Goal: Check status: Check status

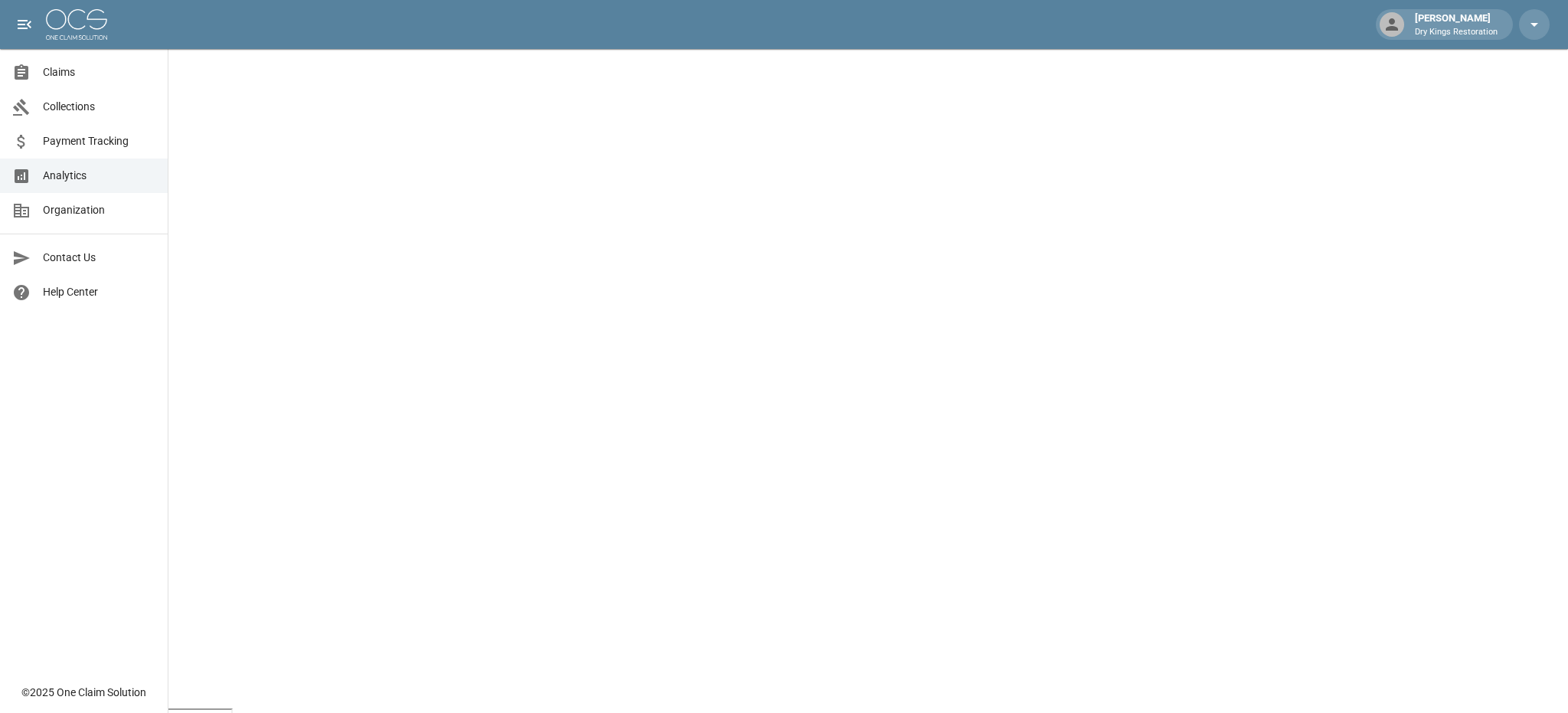
click at [80, 145] on span "Payment Tracking" at bounding box center [99, 141] width 113 height 16
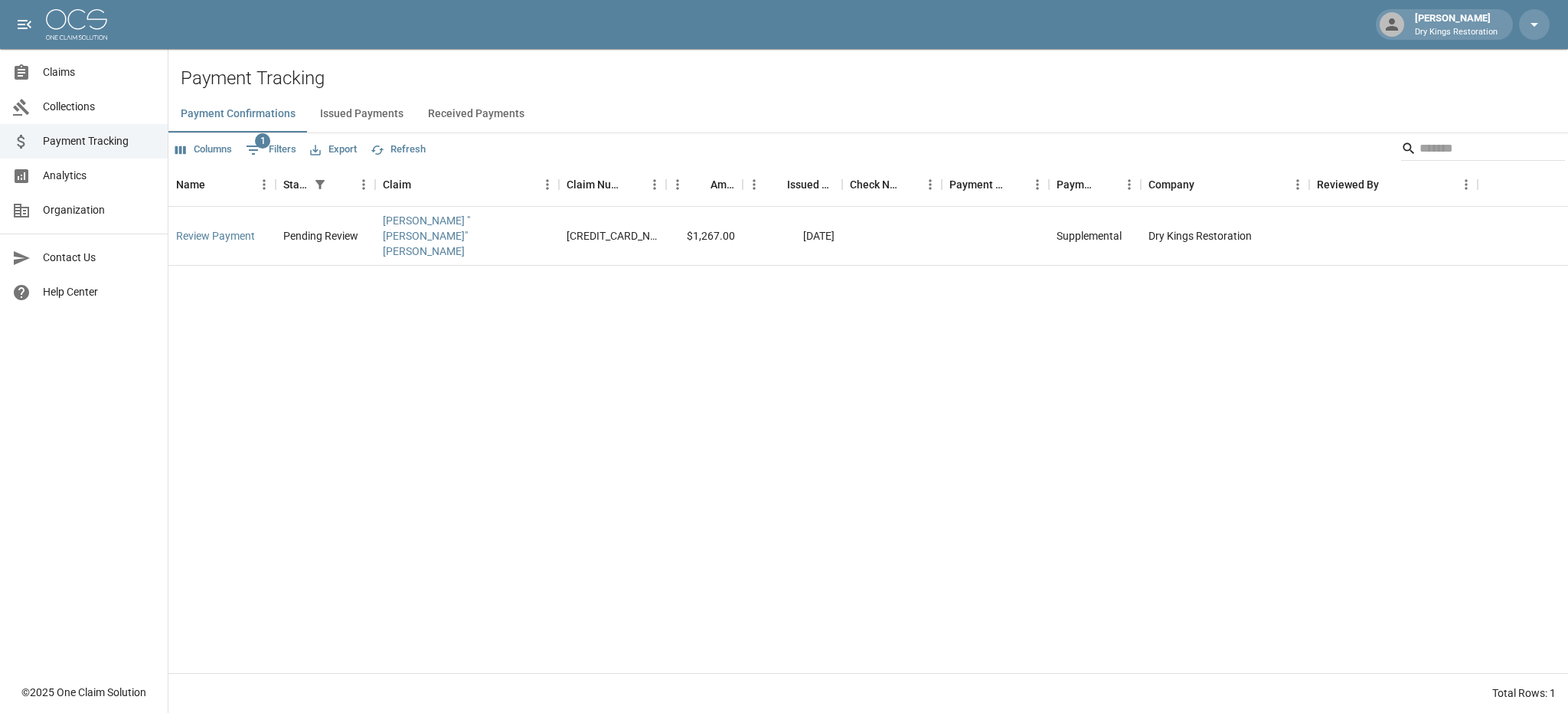
click at [470, 113] on button "Received Payments" at bounding box center [477, 114] width 121 height 37
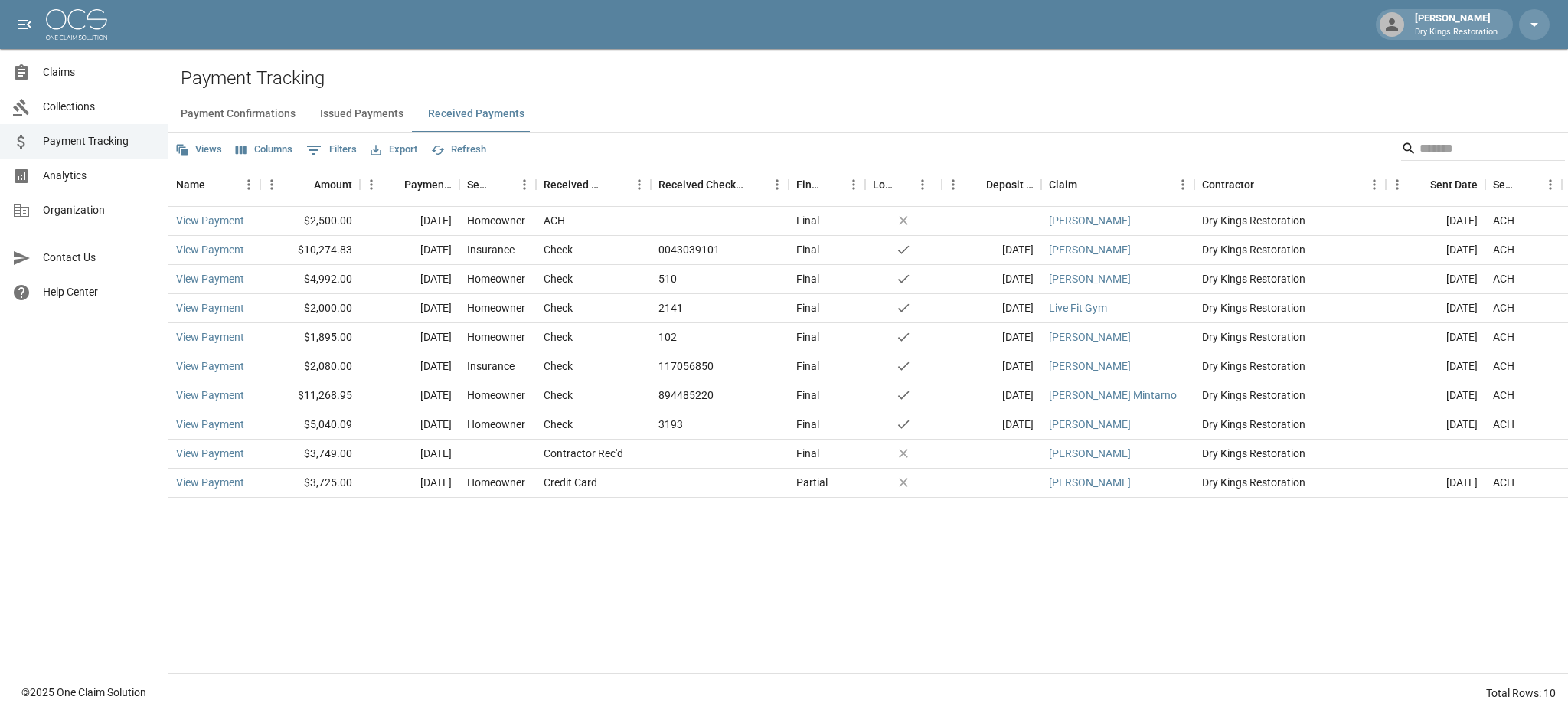
click at [471, 148] on button "Refresh" at bounding box center [458, 149] width 63 height 24
click at [90, 77] on span "Claims" at bounding box center [99, 72] width 113 height 16
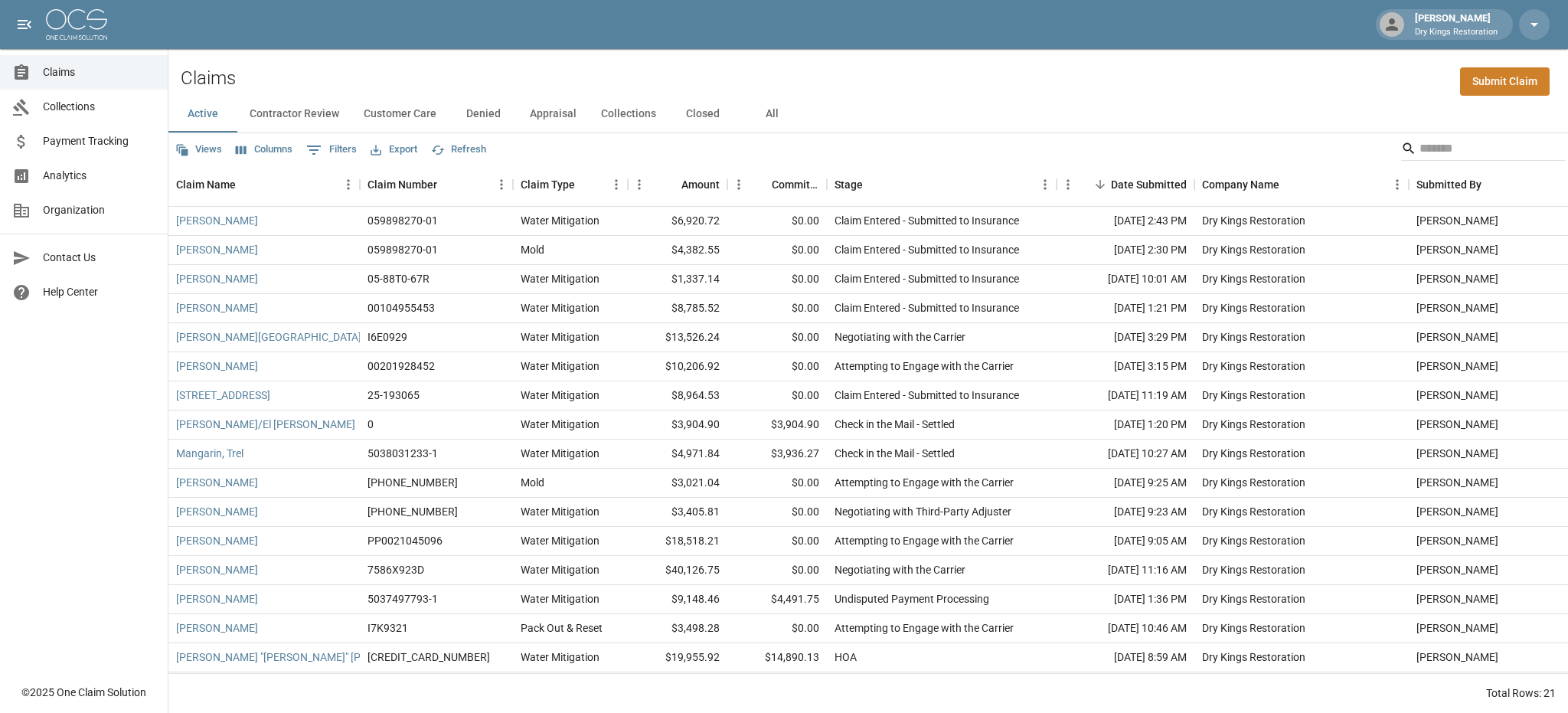
click at [759, 109] on button "All" at bounding box center [772, 114] width 69 height 37
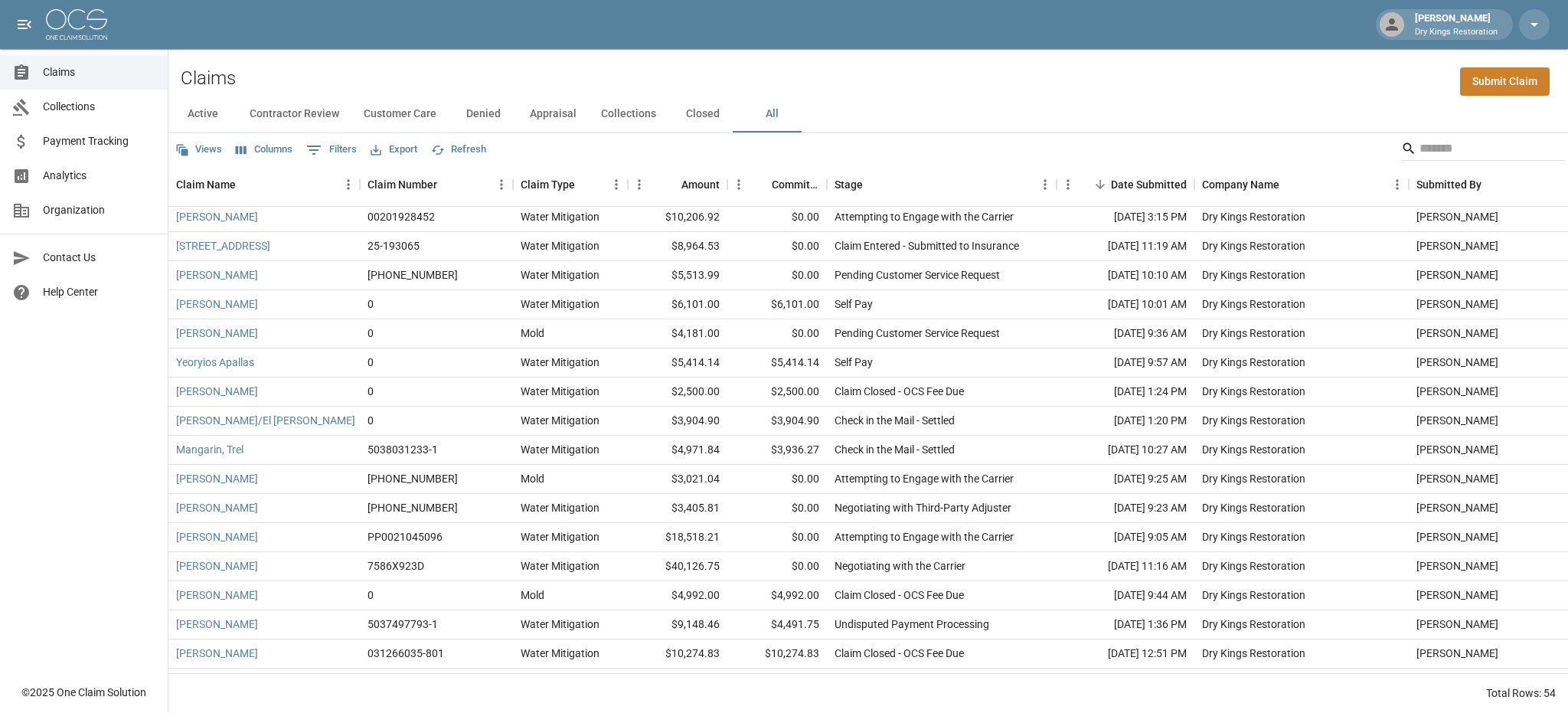
scroll to position [536, 0]
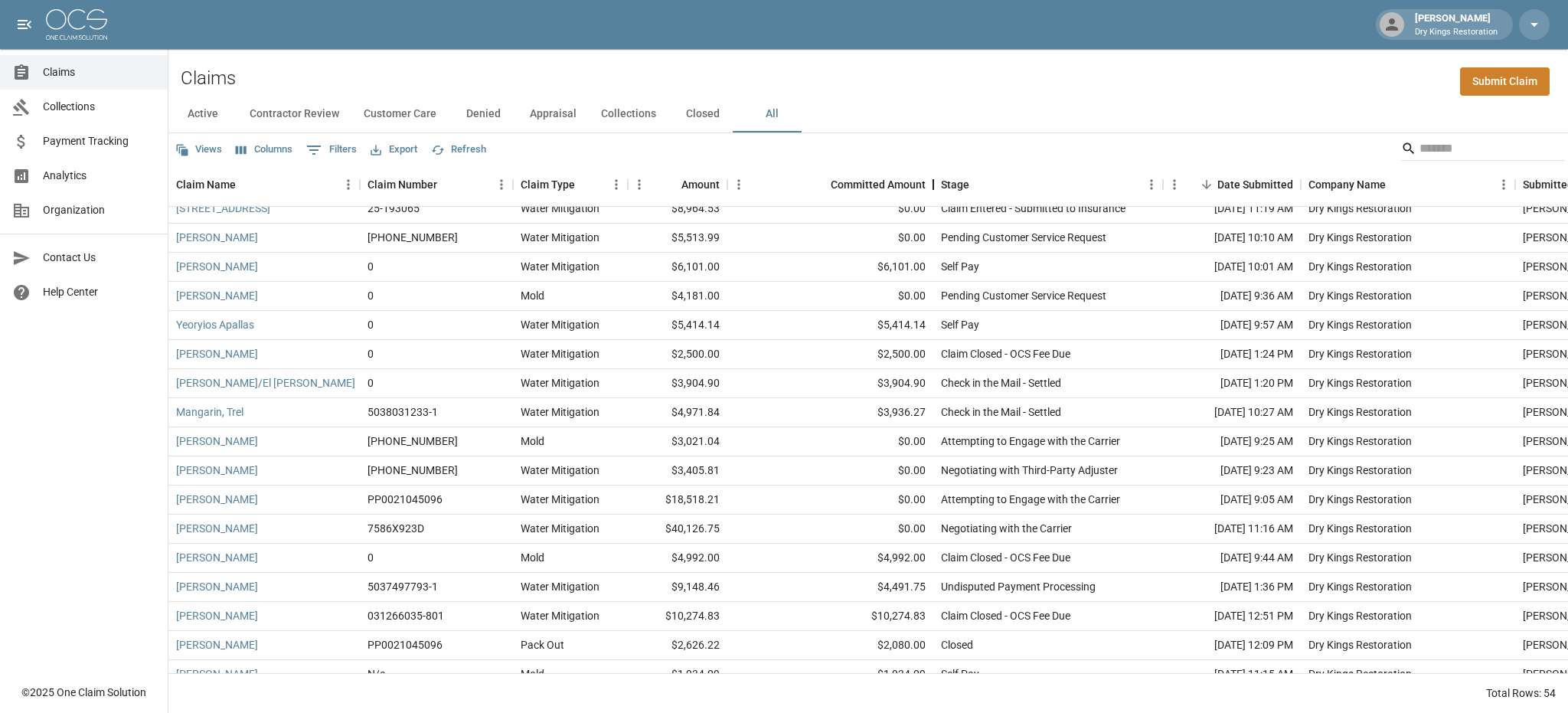
drag, startPoint x: 827, startPoint y: 184, endPoint x: 933, endPoint y: 184, distance: 106.0
click at [933, 184] on div "Committed Amount" at bounding box center [933, 184] width 18 height 43
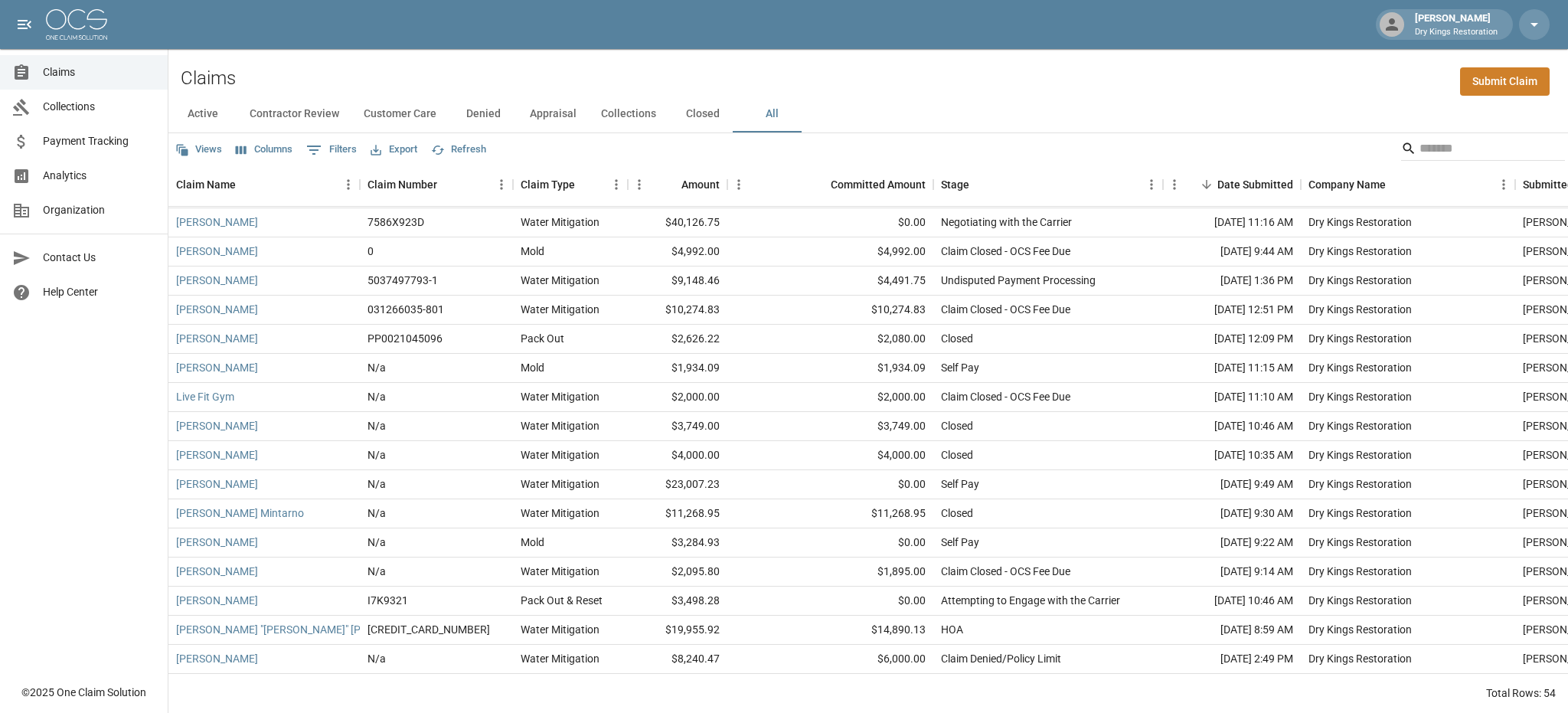
scroll to position [919, 0]
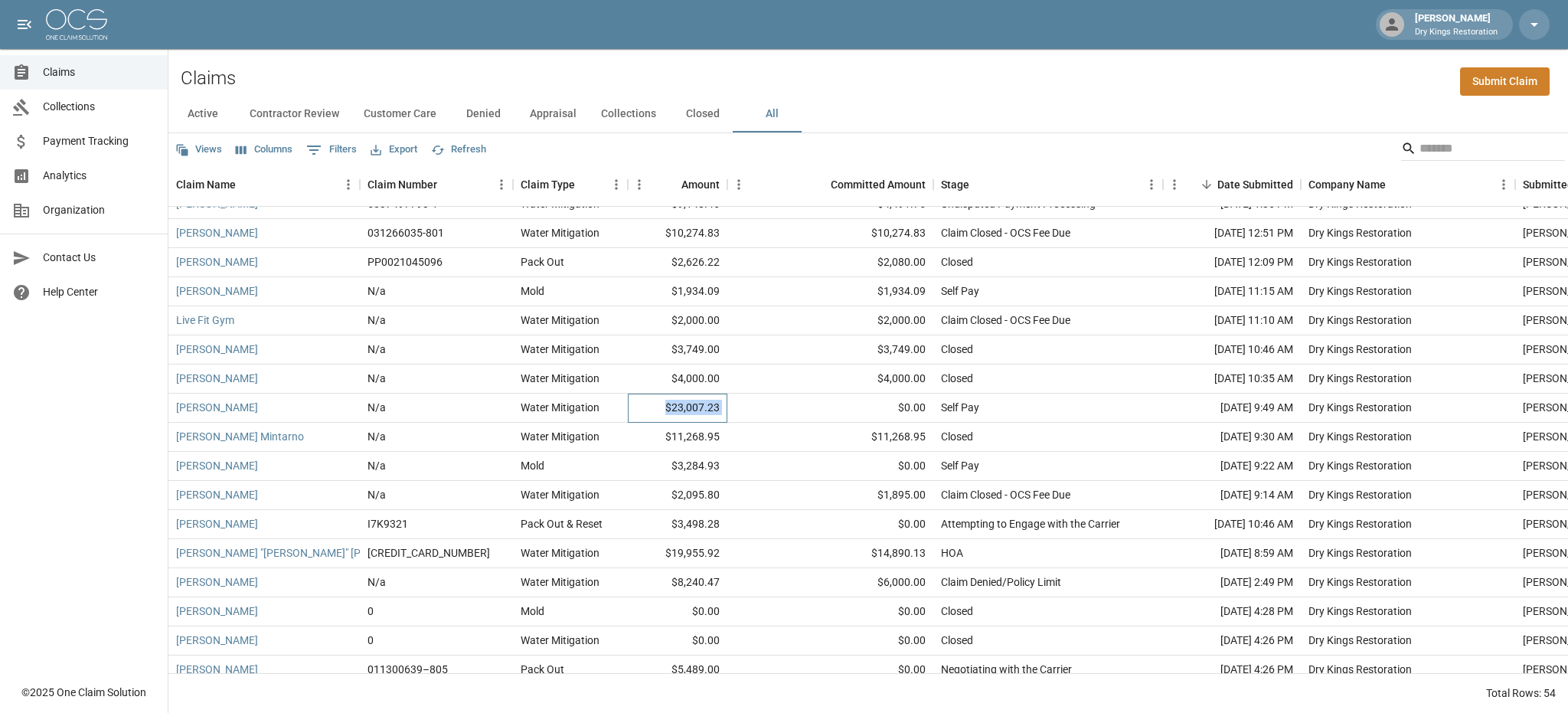
drag, startPoint x: 670, startPoint y: 406, endPoint x: 773, endPoint y: 410, distance: 103.1
click at [773, 410] on div "[PERSON_NAME] N/a Water Mitigation $23,007.23 $0.00 Self Pay [DATE] 9:49 AM Dry…" at bounding box center [938, 408] width 1539 height 29
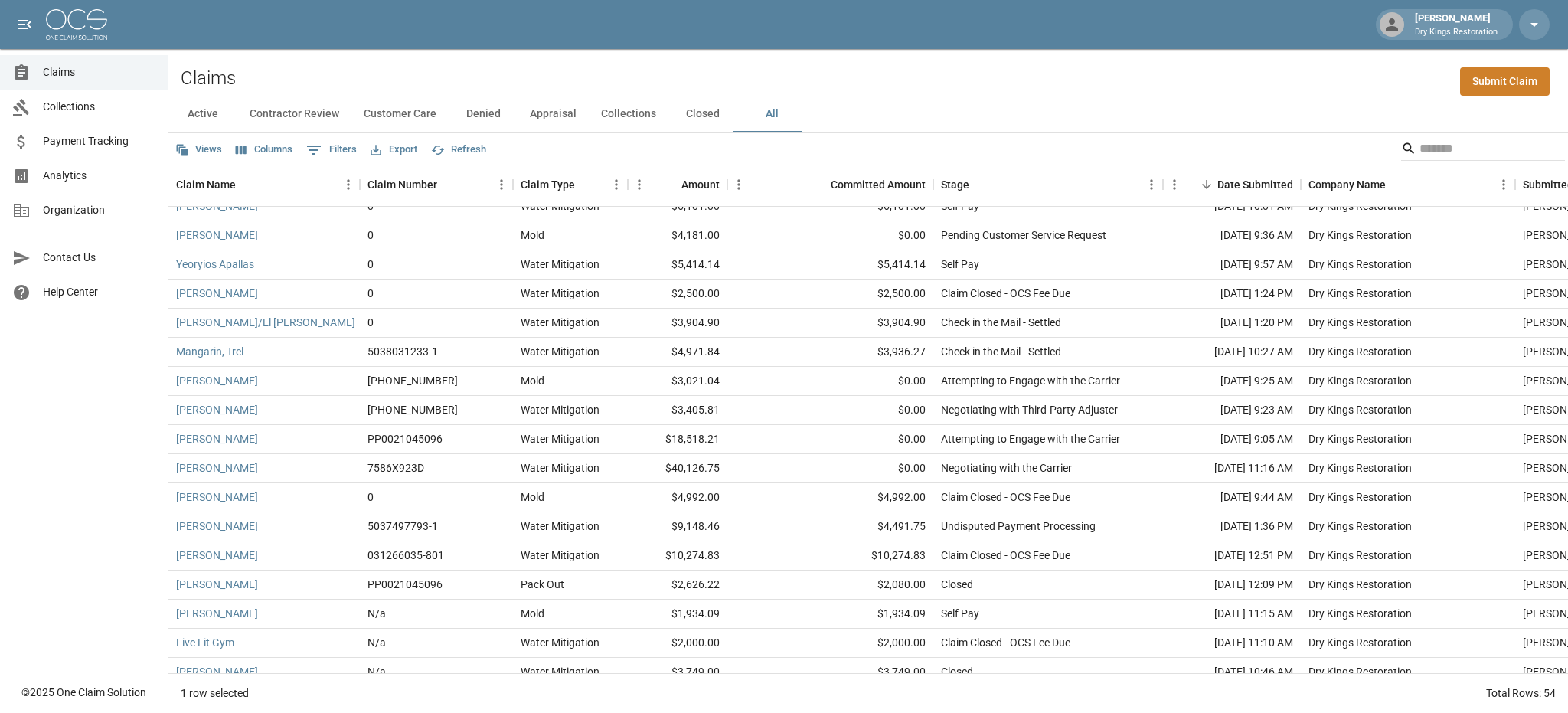
scroll to position [536, 0]
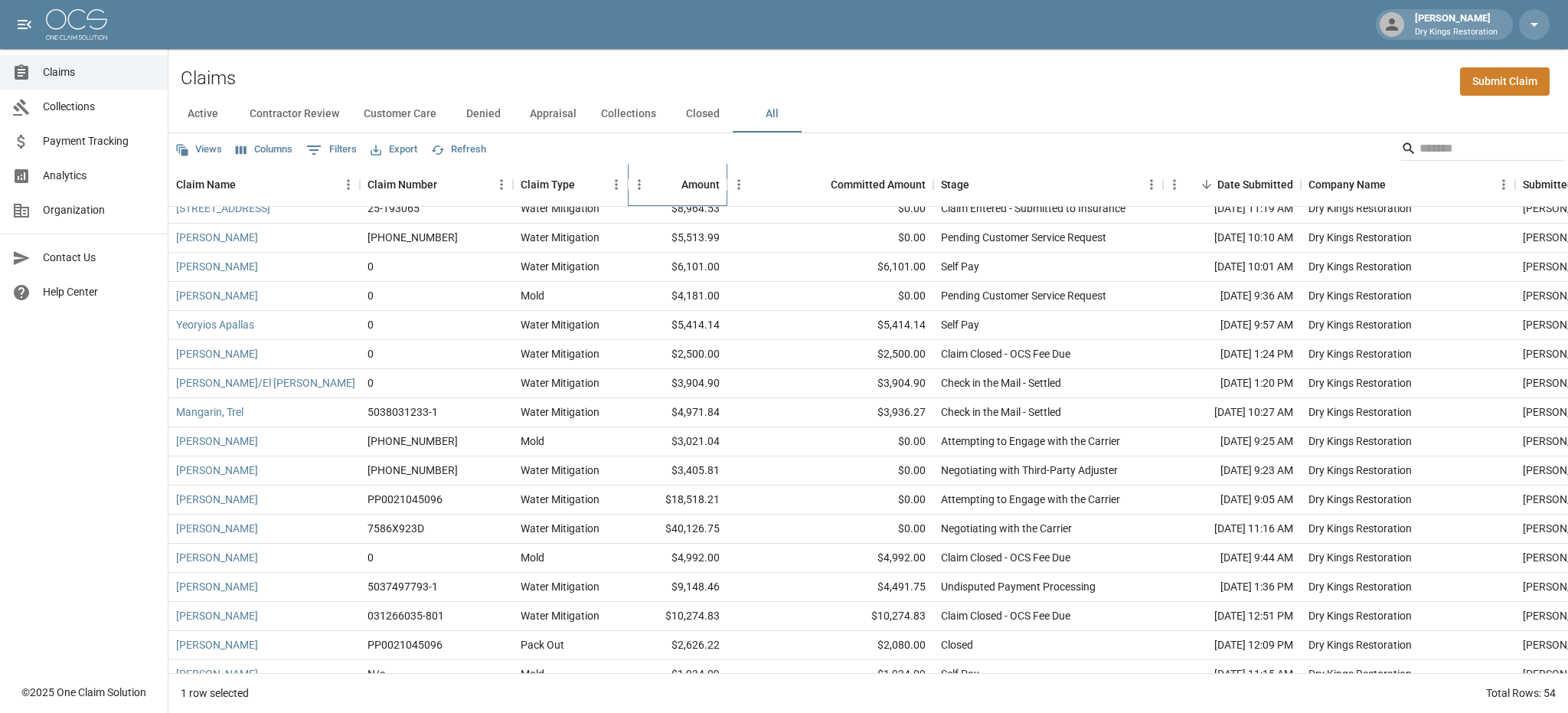
click at [698, 180] on div "Amount" at bounding box center [701, 184] width 38 height 43
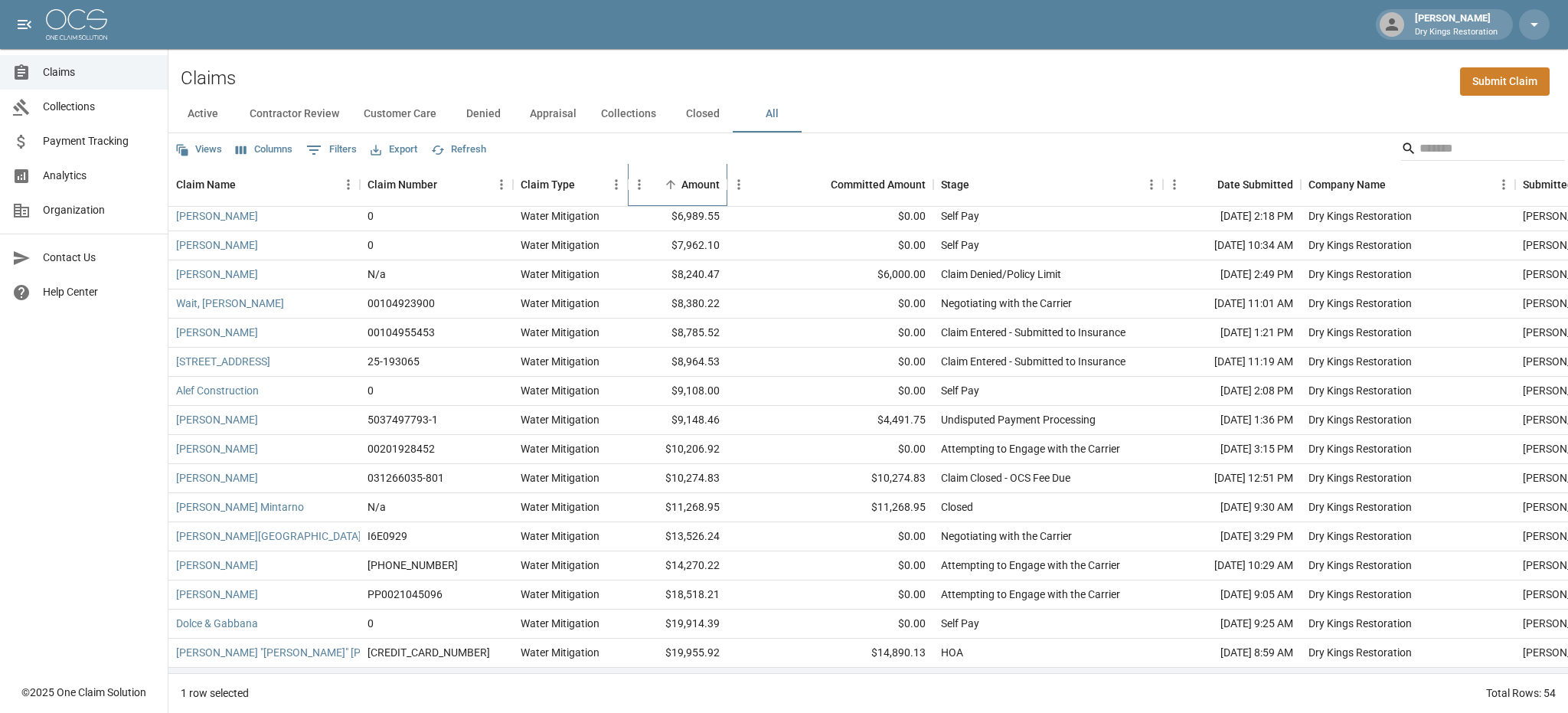
scroll to position [1116, 0]
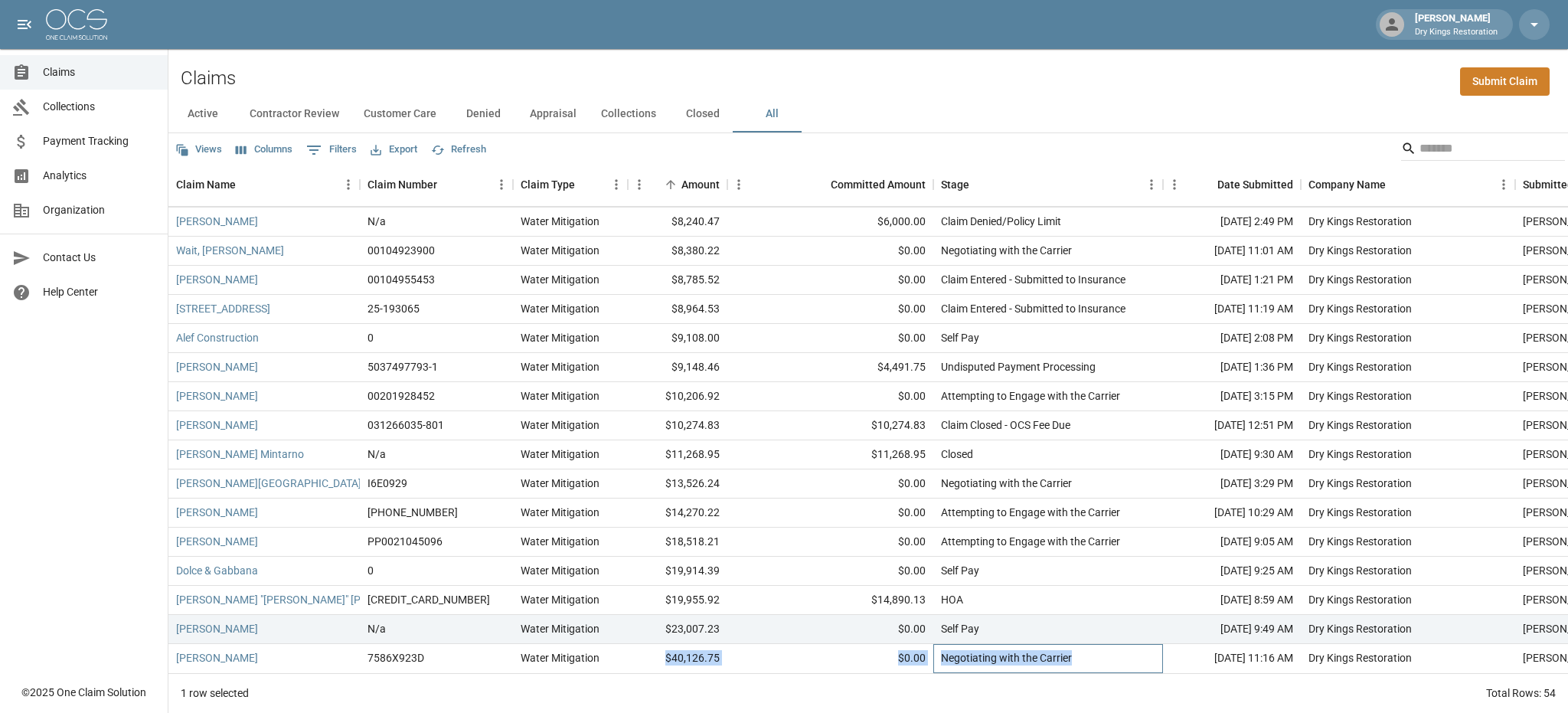
drag, startPoint x: 1089, startPoint y: 651, endPoint x: 664, endPoint y: 639, distance: 425.2
click at [664, 644] on div "[PERSON_NAME] 7586X923D Water Mitigation $40,126.75 $0.00 Negotiating with the …" at bounding box center [938, 659] width 1539 height 29
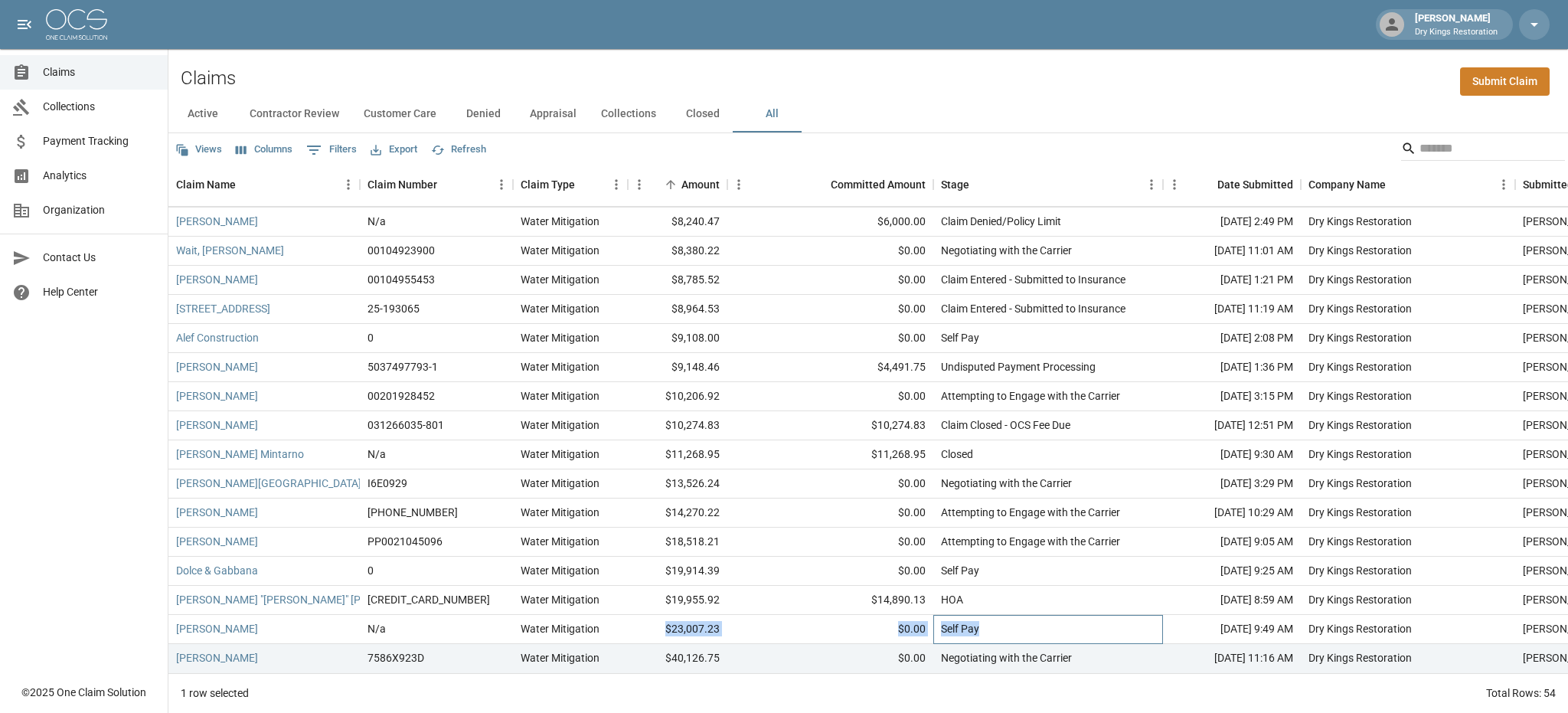
drag, startPoint x: 994, startPoint y: 617, endPoint x: 627, endPoint y: 610, distance: 367.1
click at [627, 615] on div "[PERSON_NAME] N/a Water Mitigation $23,007.23 $0.00 Self Pay [DATE] 9:49 AM Dry…" at bounding box center [938, 630] width 1539 height 29
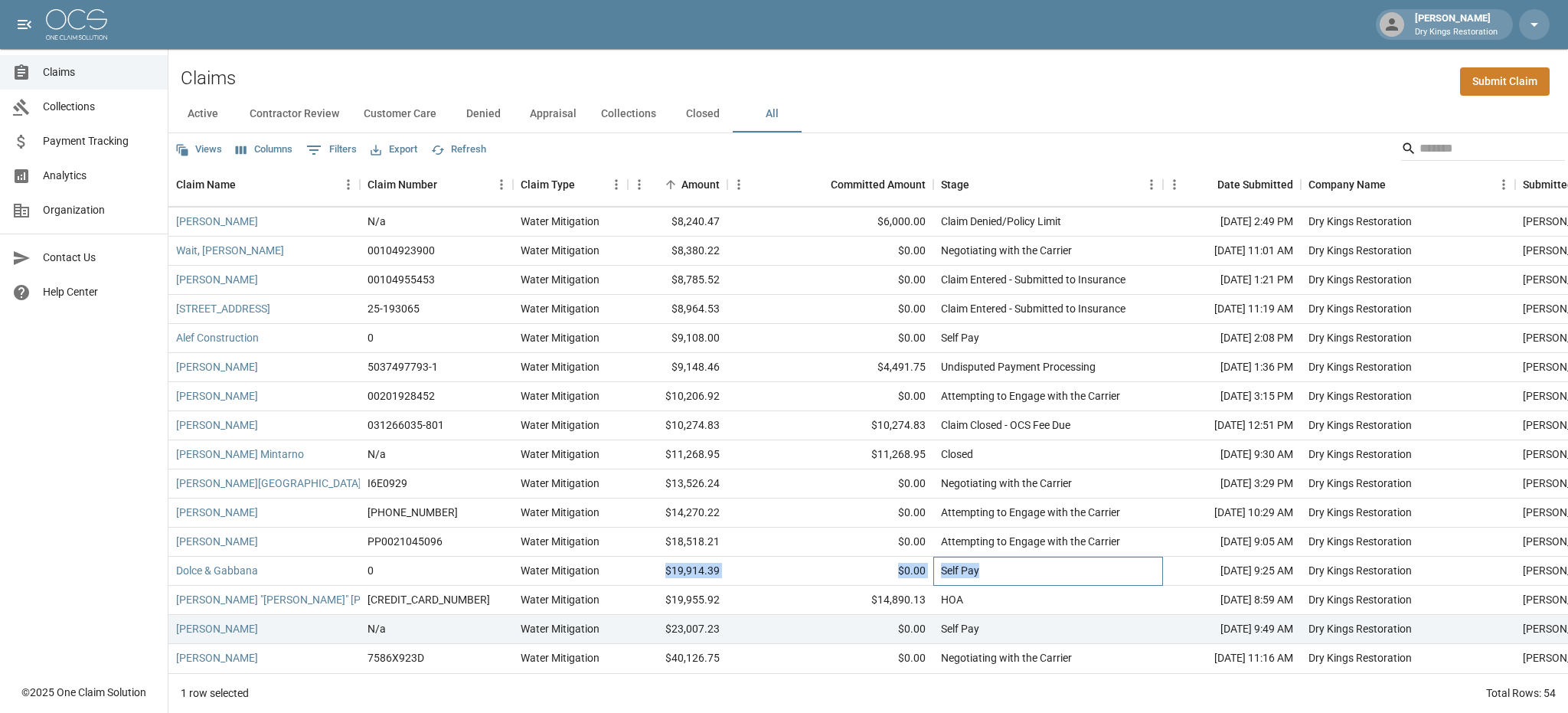
drag, startPoint x: 1022, startPoint y: 548, endPoint x: 663, endPoint y: 556, distance: 359.1
click at [663, 556] on div "Dolce & Gabbana 0 Water Mitigation $19,914.39 $0.00 Self Pay [DATE] 9:25 AM Dry…" at bounding box center [938, 571] width 1539 height 29
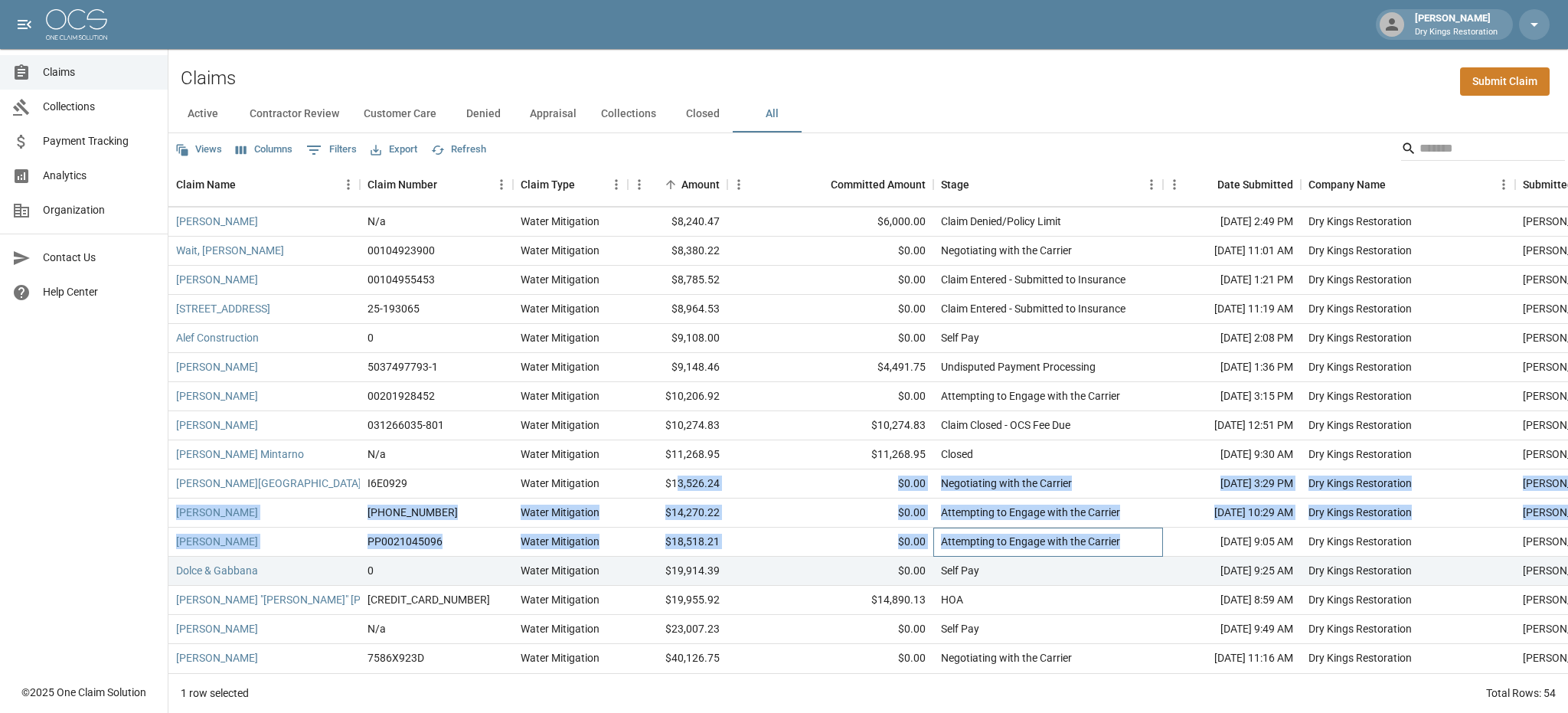
drag, startPoint x: 1124, startPoint y: 526, endPoint x: 677, endPoint y: 470, distance: 450.5
click at [677, 470] on div "[PERSON_NAME] 0 Water Mitigation $6,989.55 $0.00 Self Pay [DATE] 2:18 PM Dry Ki…" at bounding box center [938, 411] width 1539 height 523
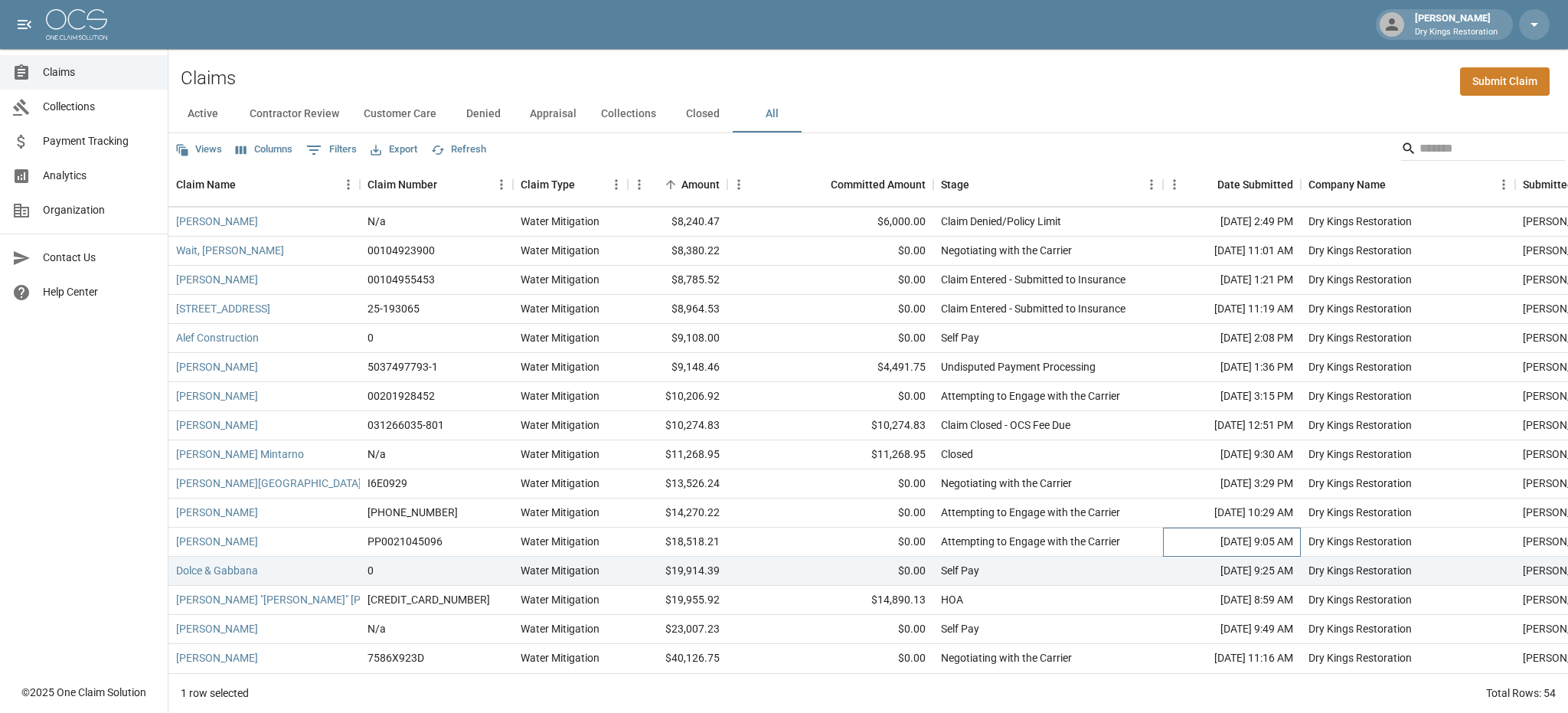
click at [1166, 528] on div "[DATE] 9:05 AM" at bounding box center [1232, 543] width 137 height 29
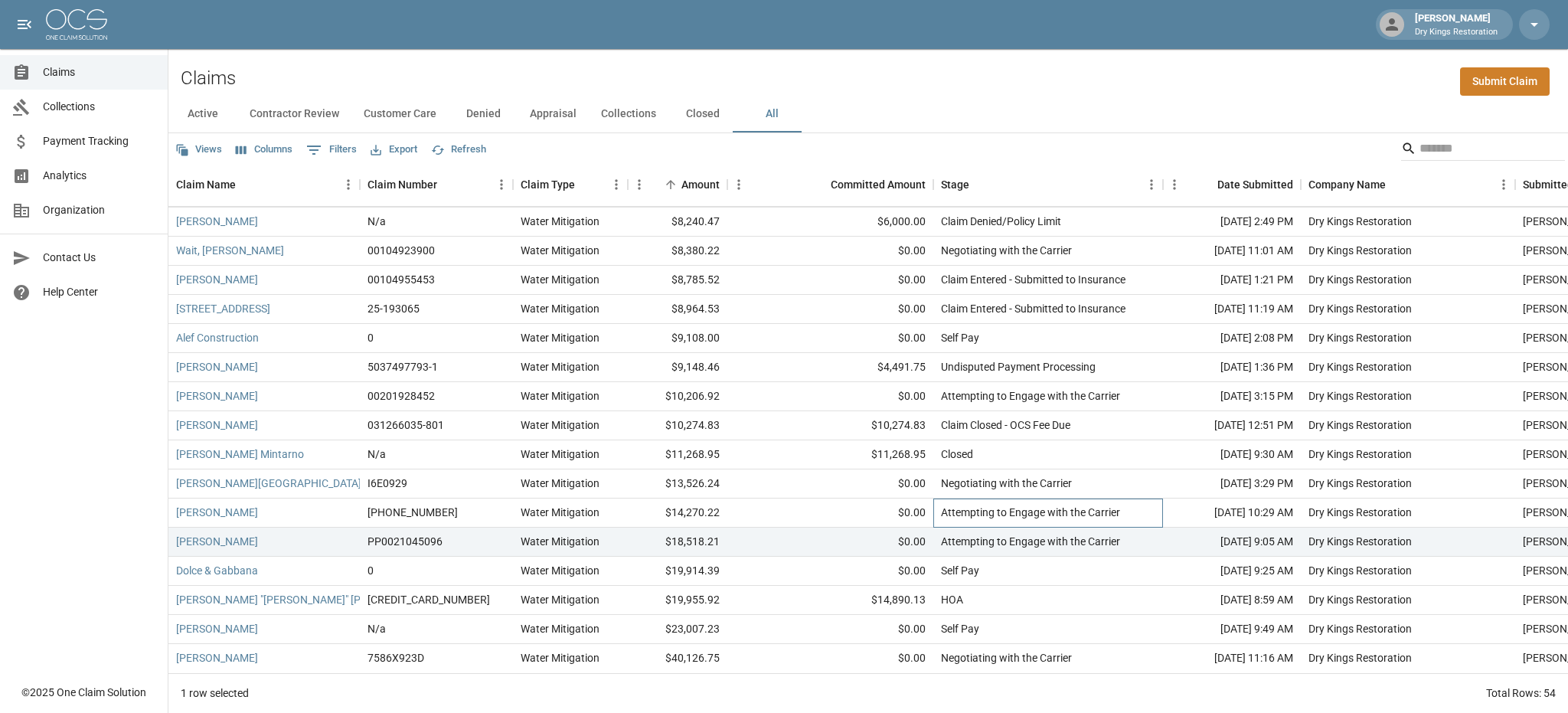
drag, startPoint x: 1154, startPoint y: 493, endPoint x: 337, endPoint y: 501, distance: 817.0
click at [337, 501] on div "[PERSON_NAME] [PHONE_NUMBER] Water Mitigation $14,270.22 $0.00 Attempting to En…" at bounding box center [938, 513] width 1539 height 29
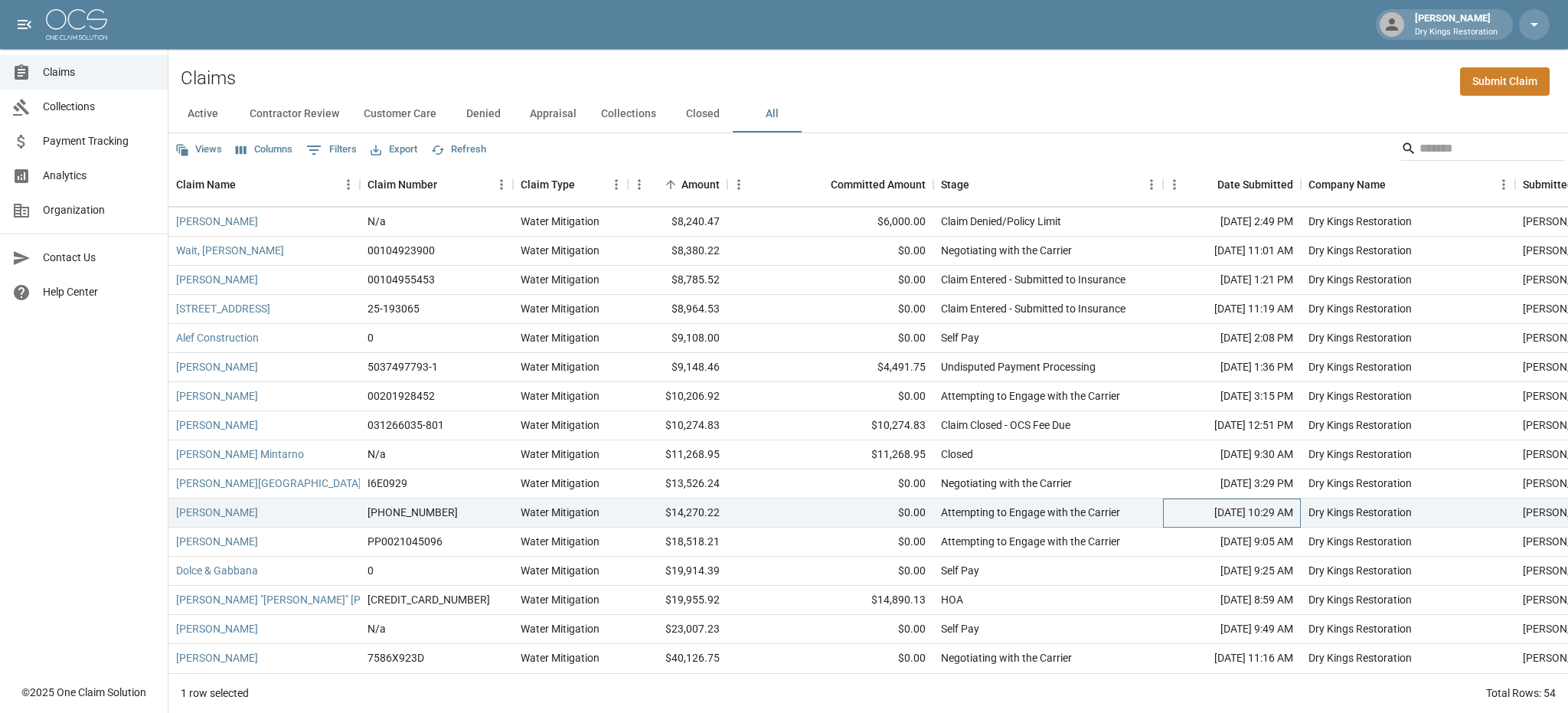
drag, startPoint x: 1190, startPoint y: 499, endPoint x: 1290, endPoint y: 504, distance: 100.1
click at [1290, 504] on div "[DATE] 10:29 AM" at bounding box center [1232, 513] width 137 height 29
click at [1168, 469] on div "[DATE] 3:29 PM" at bounding box center [1232, 484] width 137 height 29
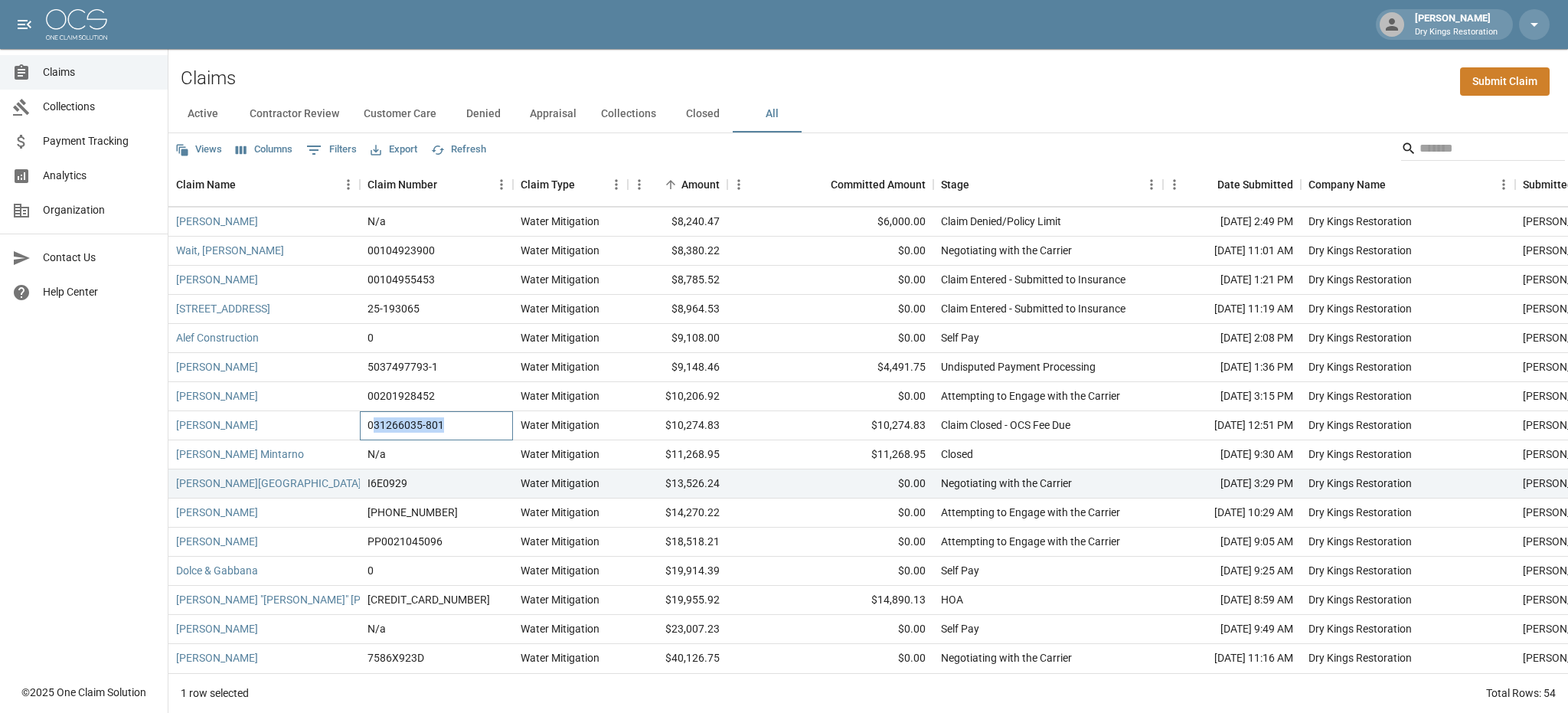
drag, startPoint x: 371, startPoint y: 411, endPoint x: 467, endPoint y: 413, distance: 96.0
click at [466, 413] on div "031266035-801" at bounding box center [436, 426] width 153 height 29
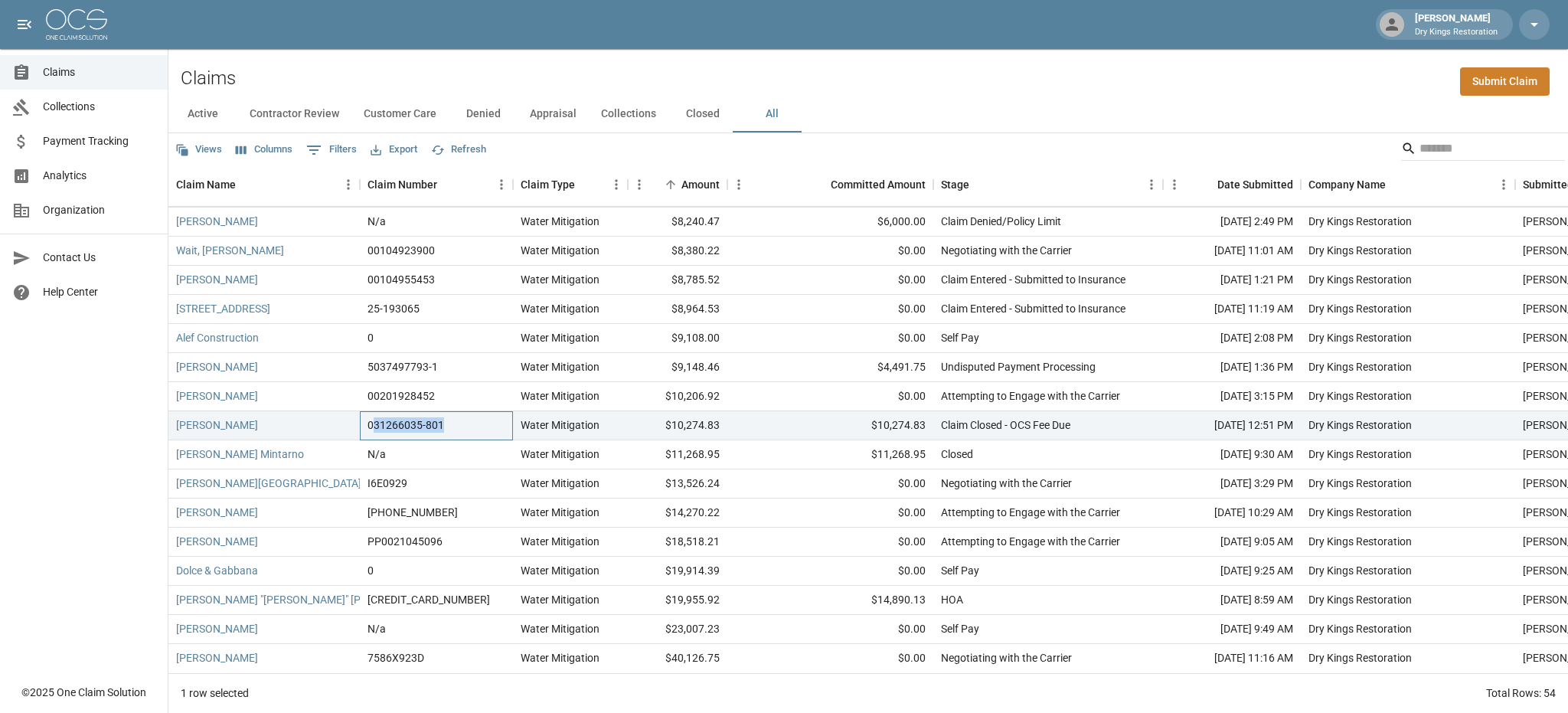
click at [467, 413] on div "031266035-801" at bounding box center [436, 426] width 153 height 29
drag, startPoint x: 358, startPoint y: 418, endPoint x: 509, endPoint y: 412, distance: 151.1
click at [504, 413] on div "[PERSON_NAME] 031266035-801 Water Mitigation $10,274.83 $10,274.83 Claim Closed…" at bounding box center [938, 426] width 1539 height 29
drag, startPoint x: 664, startPoint y: 416, endPoint x: 762, endPoint y: 414, distance: 98.0
click at [762, 414] on div "[PERSON_NAME] 031266035-801 Water Mitigation $10,274.83 $10,274.83 Claim Closed…" at bounding box center [938, 426] width 1539 height 29
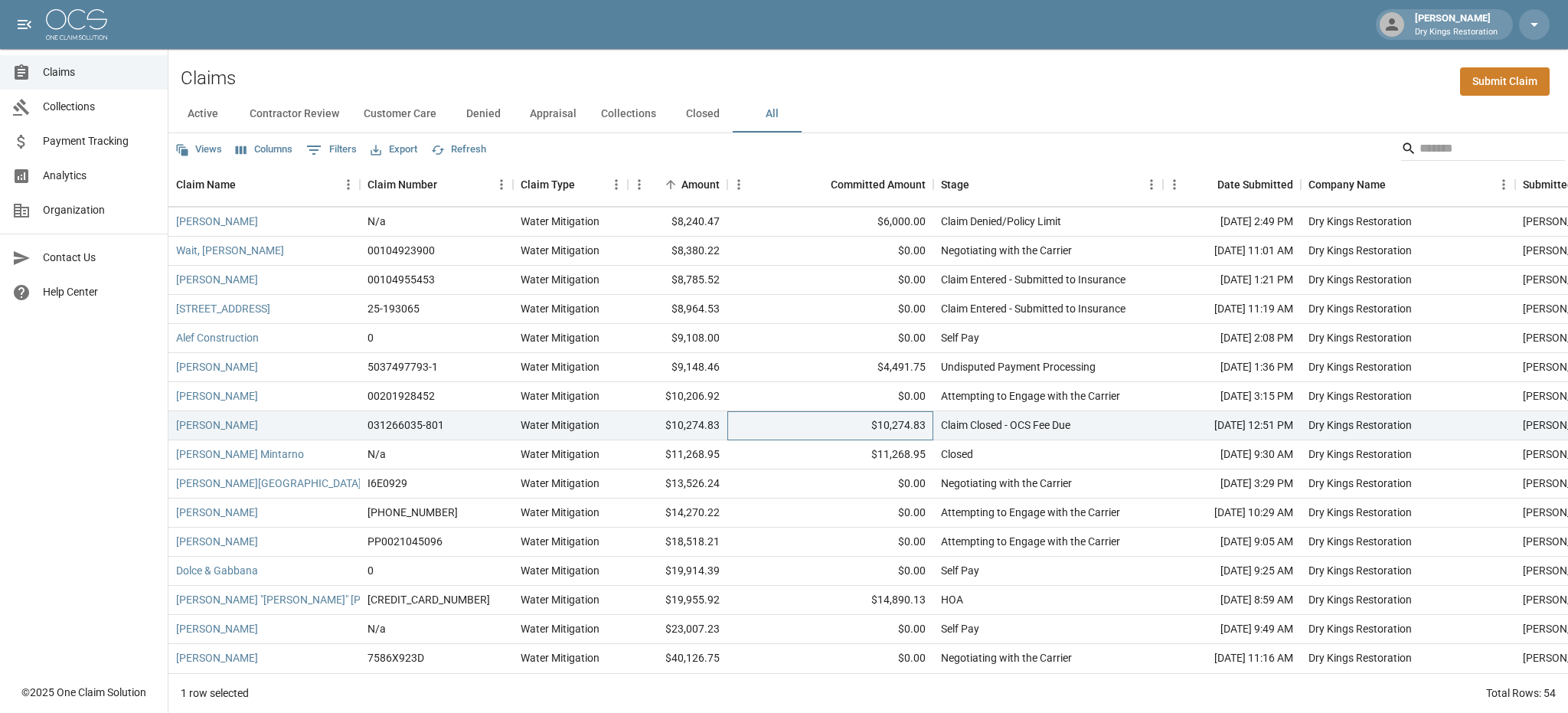
click at [894, 413] on div "$10,274.83" at bounding box center [830, 426] width 206 height 29
drag, startPoint x: 925, startPoint y: 413, endPoint x: 673, endPoint y: 414, distance: 252.0
click at [673, 414] on div "[PERSON_NAME] 031266035-801 Water Mitigation $10,274.83 $10,274.83 Claim Closed…" at bounding box center [938, 426] width 1539 height 29
click at [673, 414] on div "$10,274.83" at bounding box center [677, 426] width 100 height 29
drag, startPoint x: 928, startPoint y: 351, endPoint x: 653, endPoint y: 355, distance: 275.0
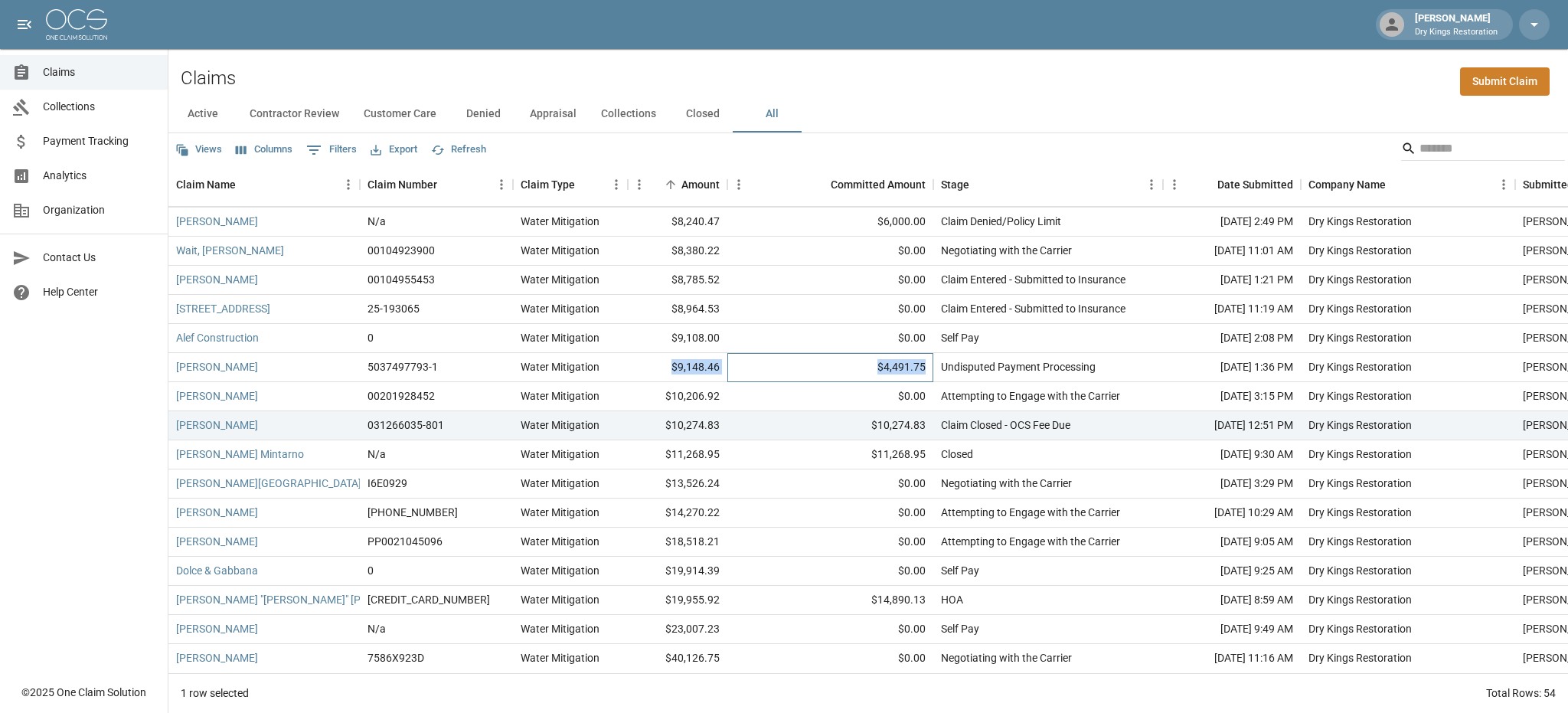
click at [653, 355] on div "[PERSON_NAME] 5037497793-1 Water Mitigation $9,148.46 $4,491.75 Undisputed Paym…" at bounding box center [938, 367] width 1539 height 29
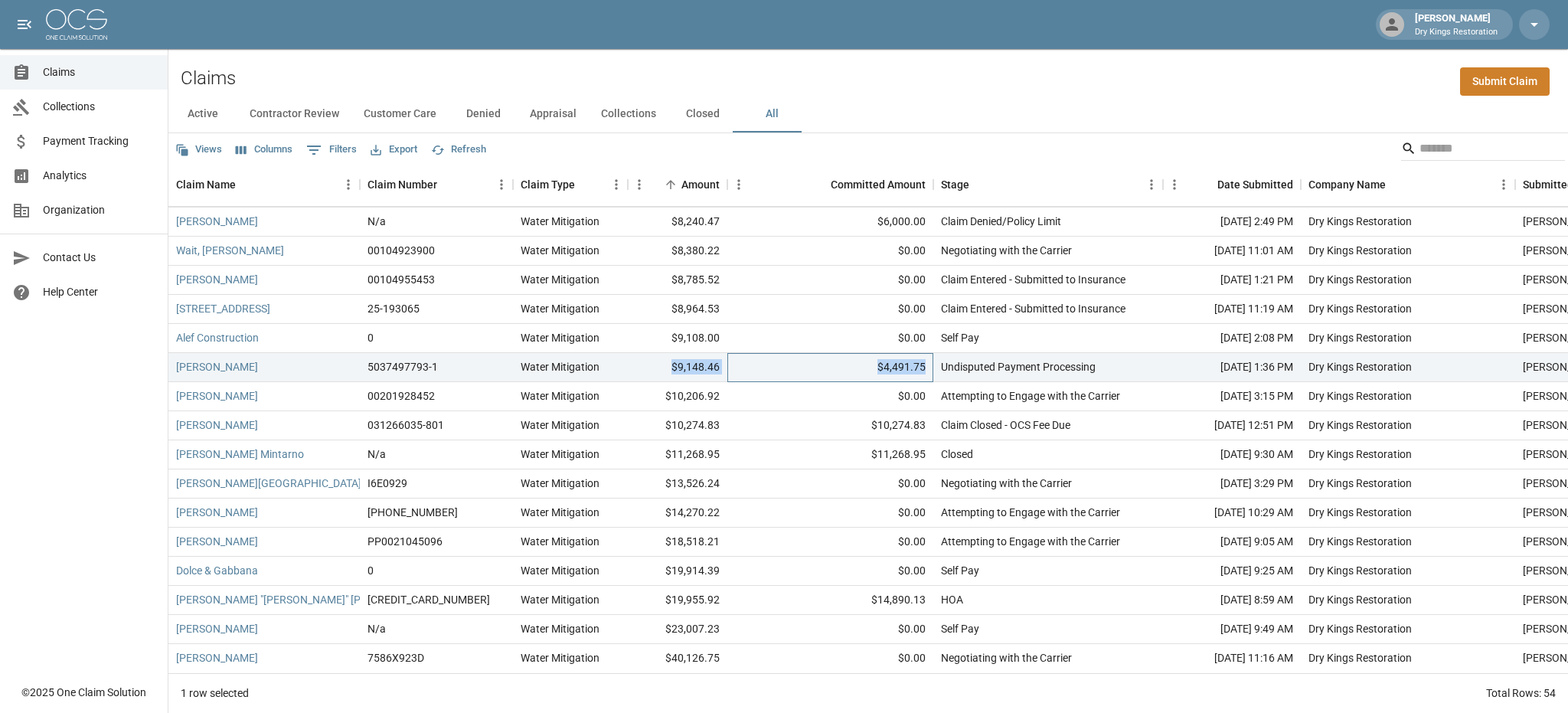
click at [899, 359] on div "$4,491.75" at bounding box center [830, 367] width 206 height 29
click at [922, 357] on div "$4,491.75" at bounding box center [830, 367] width 206 height 29
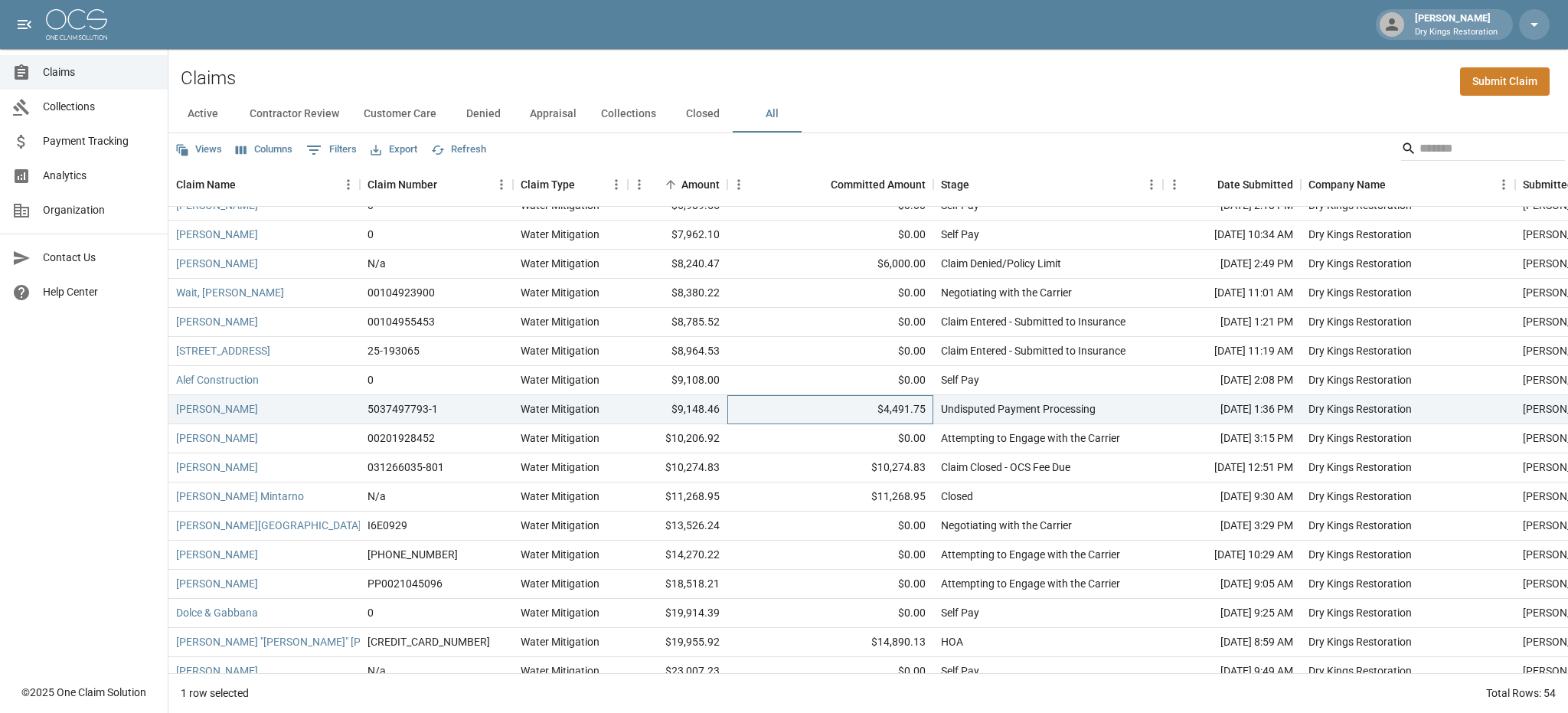
scroll to position [1040, 0]
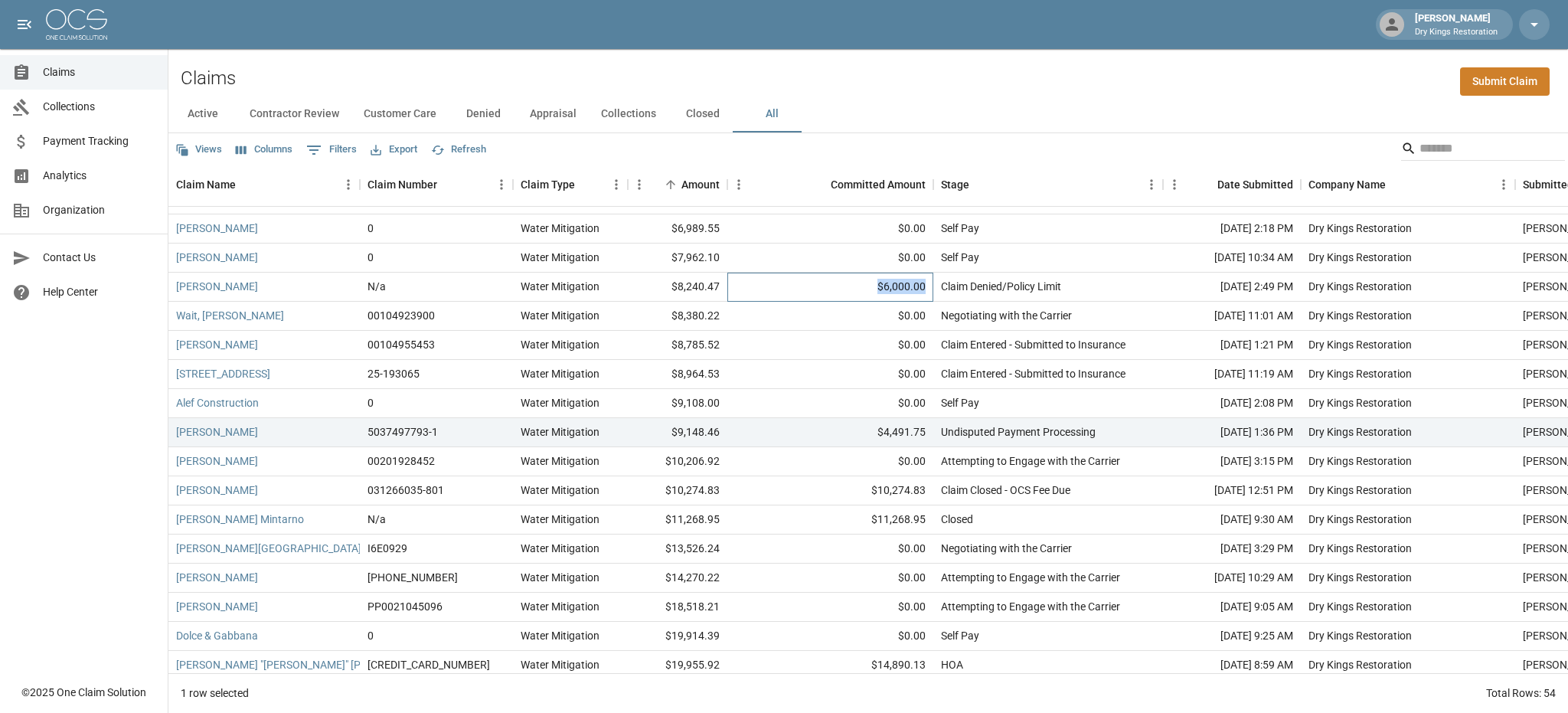
drag, startPoint x: 930, startPoint y: 287, endPoint x: 880, endPoint y: 286, distance: 50.0
click at [880, 286] on div "$6,000.00" at bounding box center [830, 287] width 206 height 29
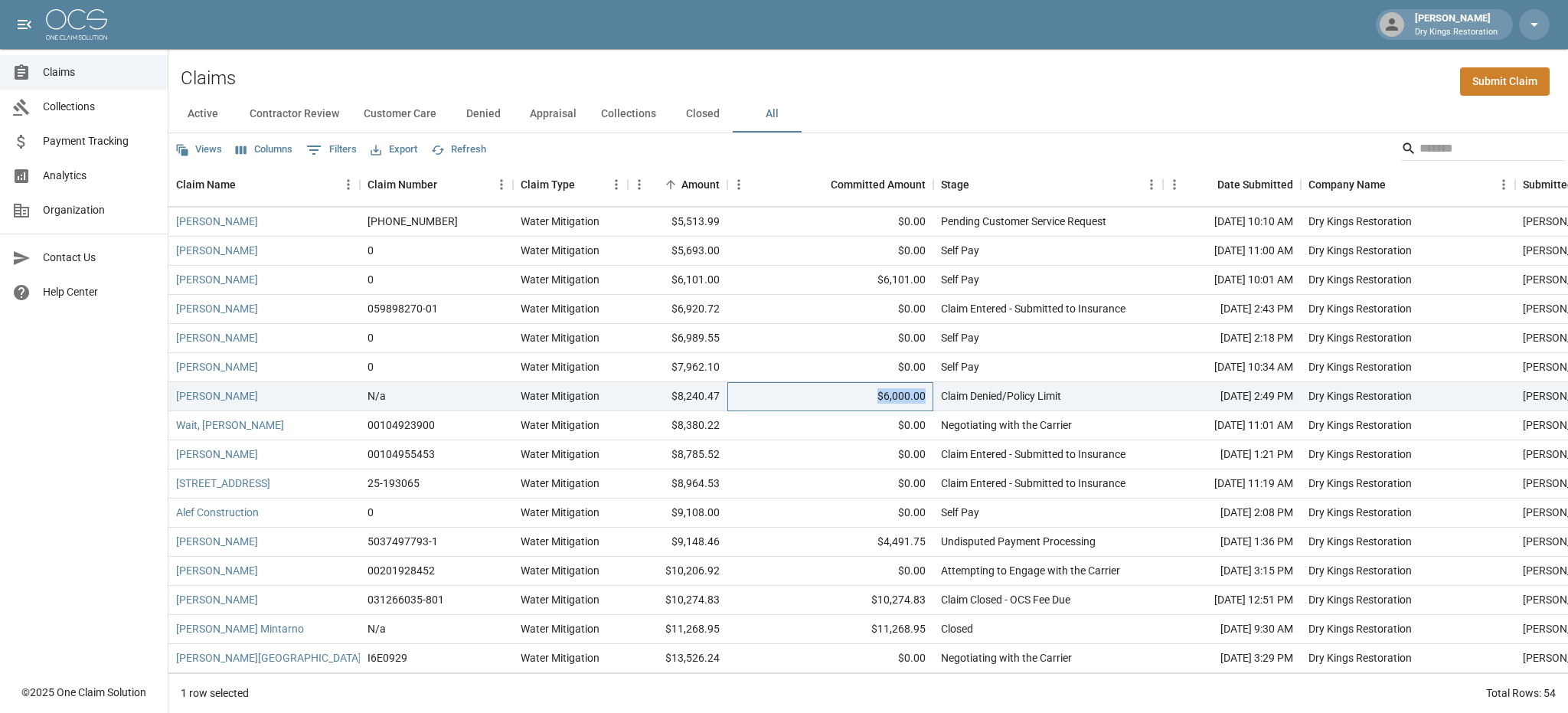
scroll to position [887, 0]
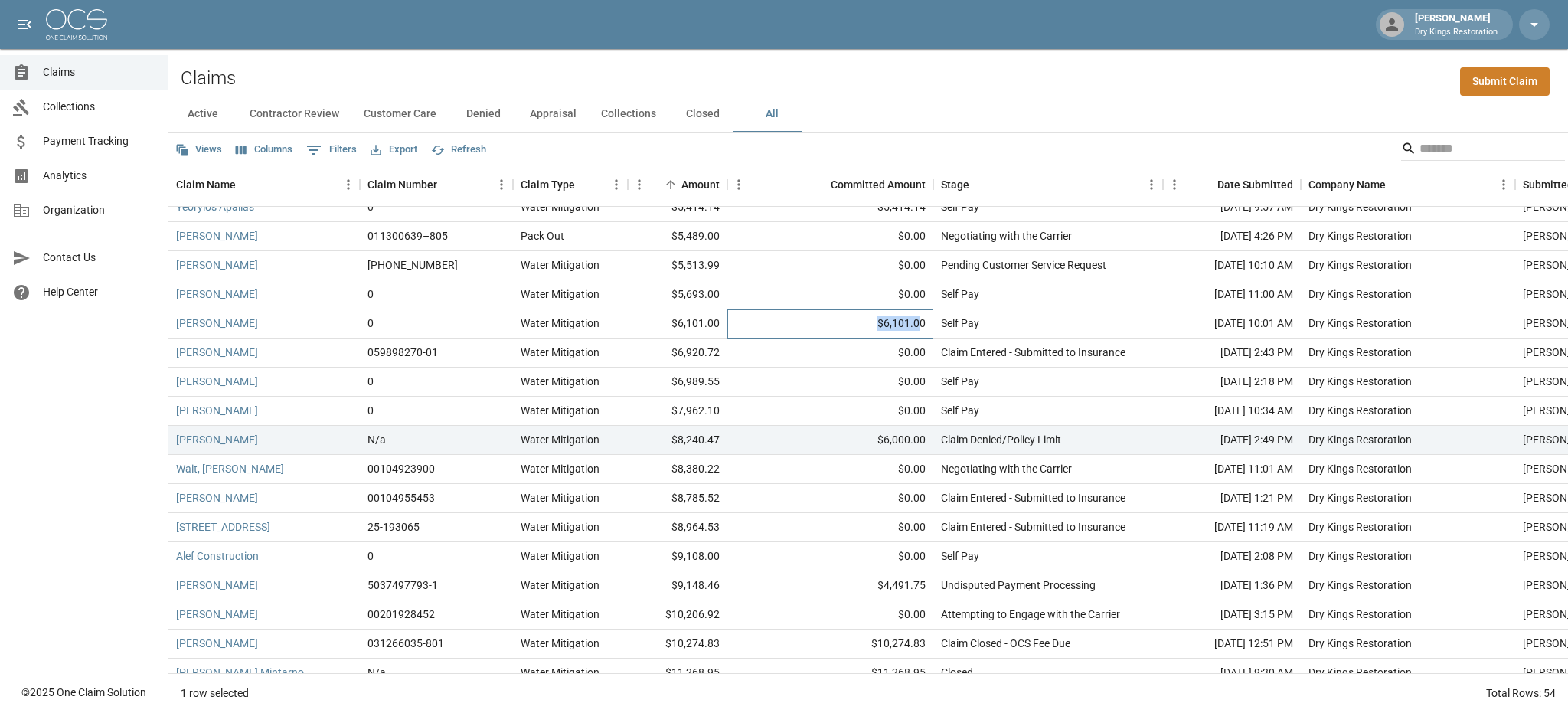
drag, startPoint x: 923, startPoint y: 327, endPoint x: 857, endPoint y: 326, distance: 66.0
click at [857, 326] on div "$6,101.00" at bounding box center [830, 324] width 206 height 29
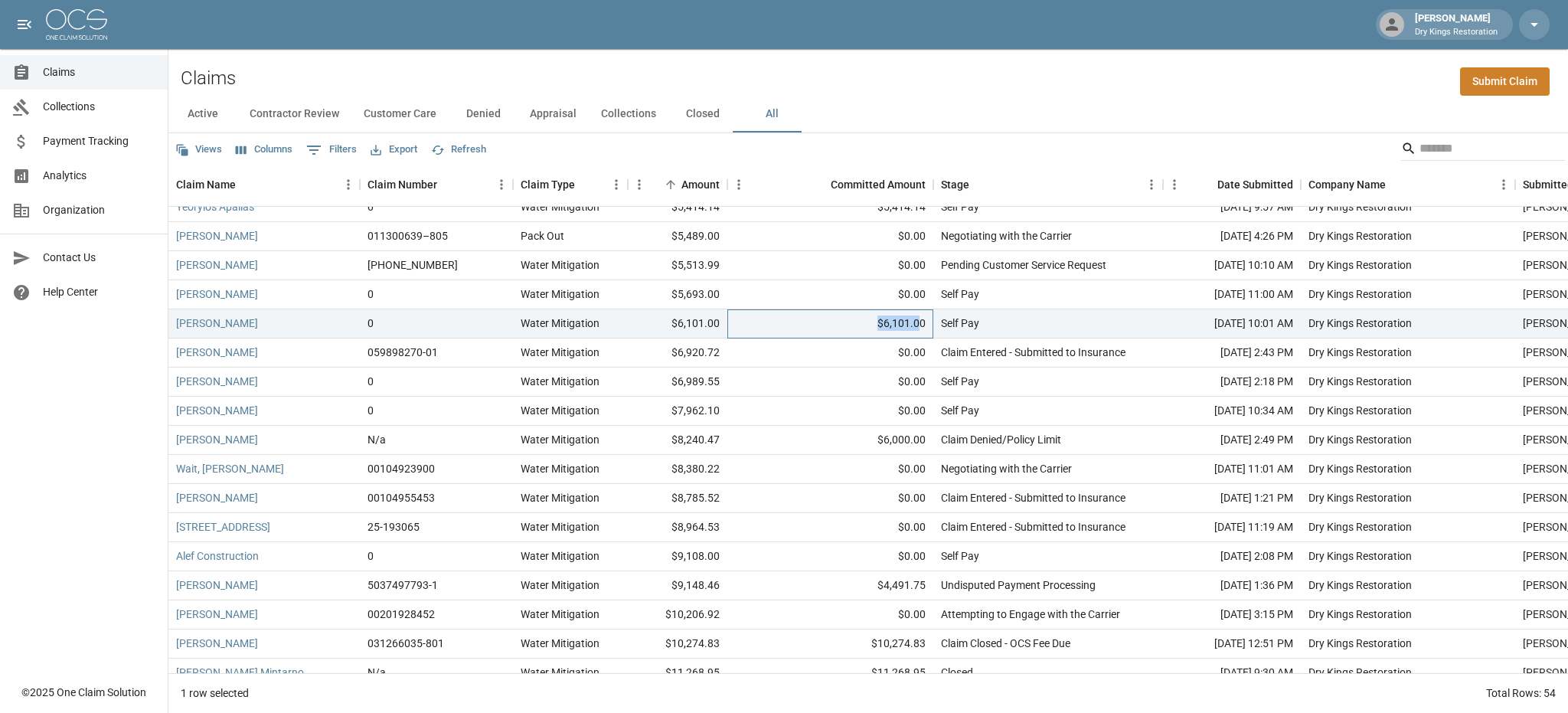
click at [857, 326] on div "$6,101.00" at bounding box center [830, 324] width 206 height 29
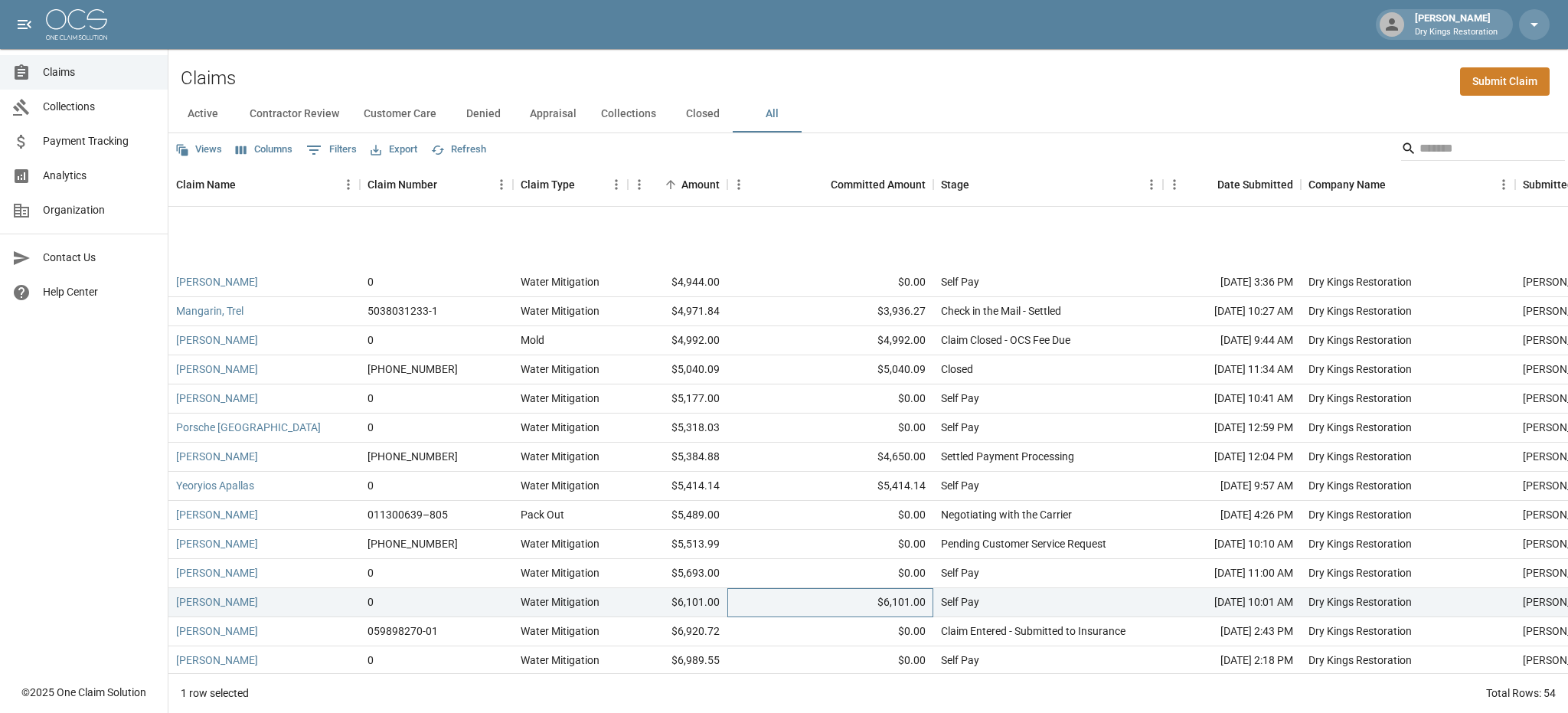
scroll to position [580, 0]
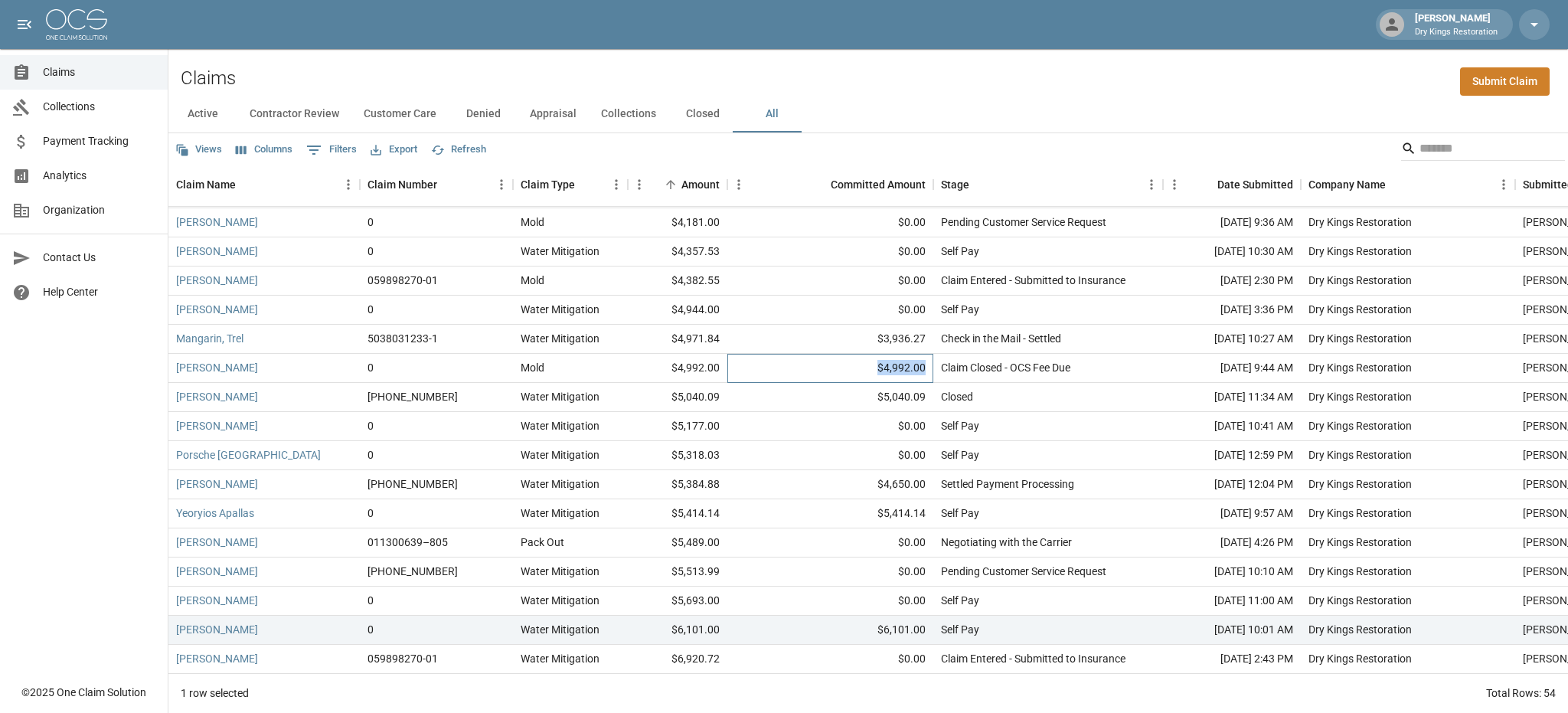
drag, startPoint x: 933, startPoint y: 367, endPoint x: 859, endPoint y: 366, distance: 74.0
click at [859, 366] on div "$4,992.00" at bounding box center [830, 368] width 206 height 29
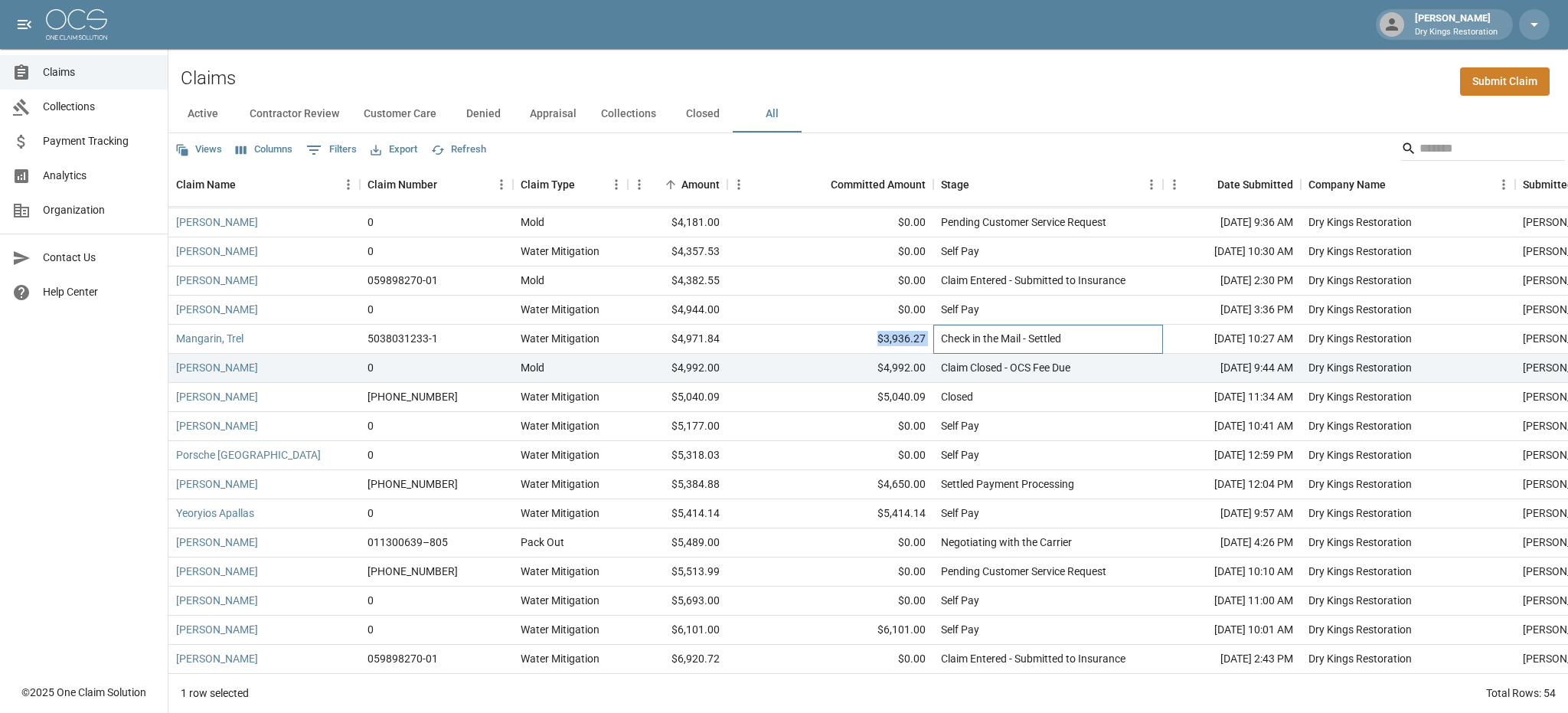
drag, startPoint x: 938, startPoint y: 334, endPoint x: 859, endPoint y: 335, distance: 79.0
click at [859, 335] on div "Mangarin, Trel 5038031233-1 Water Mitigation $4,971.84 $3,936.27 Check in the M…" at bounding box center [938, 339] width 1539 height 29
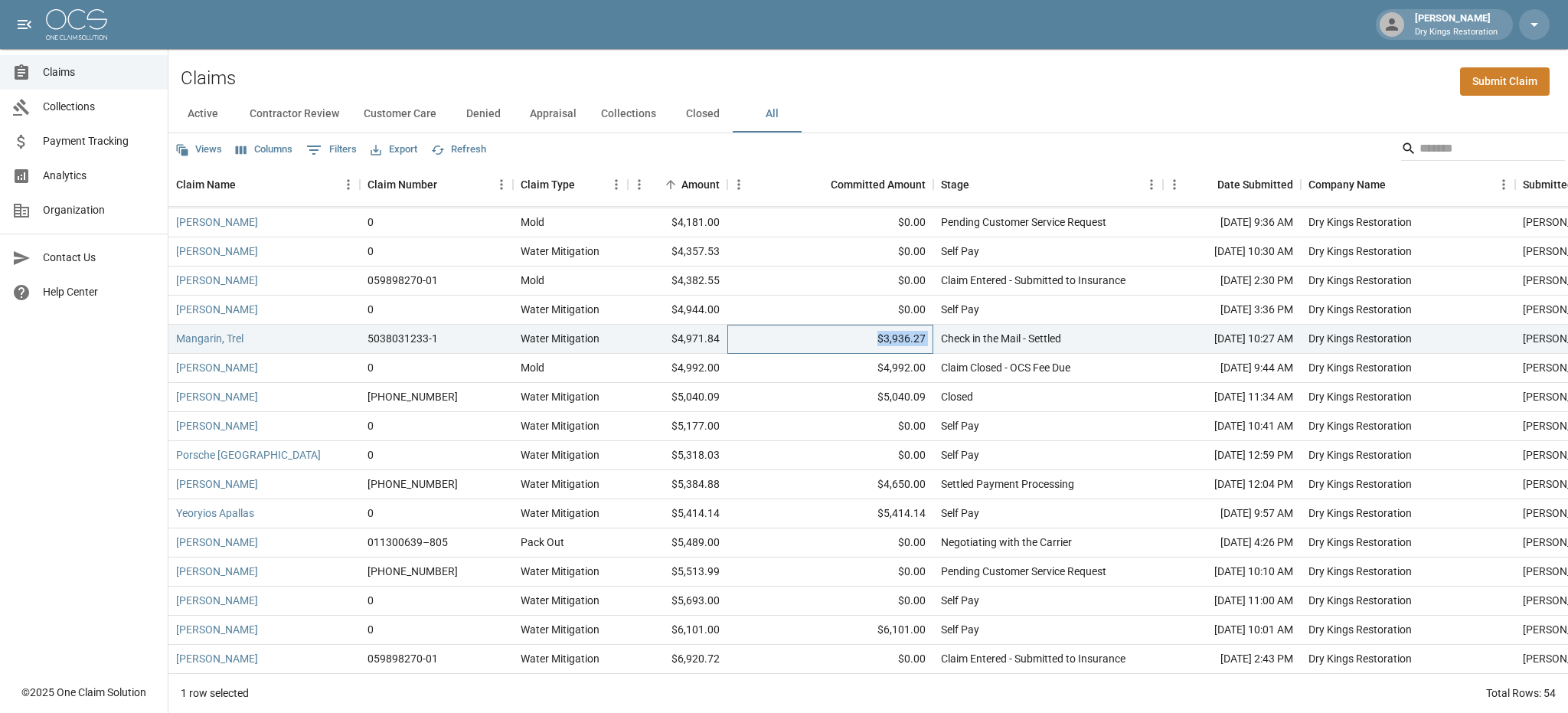
click at [919, 342] on div "$3,936.27" at bounding box center [830, 339] width 206 height 29
drag, startPoint x: 930, startPoint y: 337, endPoint x: 868, endPoint y: 340, distance: 62.1
click at [868, 340] on div "$3,936.27" at bounding box center [830, 339] width 206 height 29
click at [923, 336] on div "$3,936.27" at bounding box center [830, 339] width 206 height 29
drag, startPoint x: 924, startPoint y: 338, endPoint x: 855, endPoint y: 342, distance: 69.1
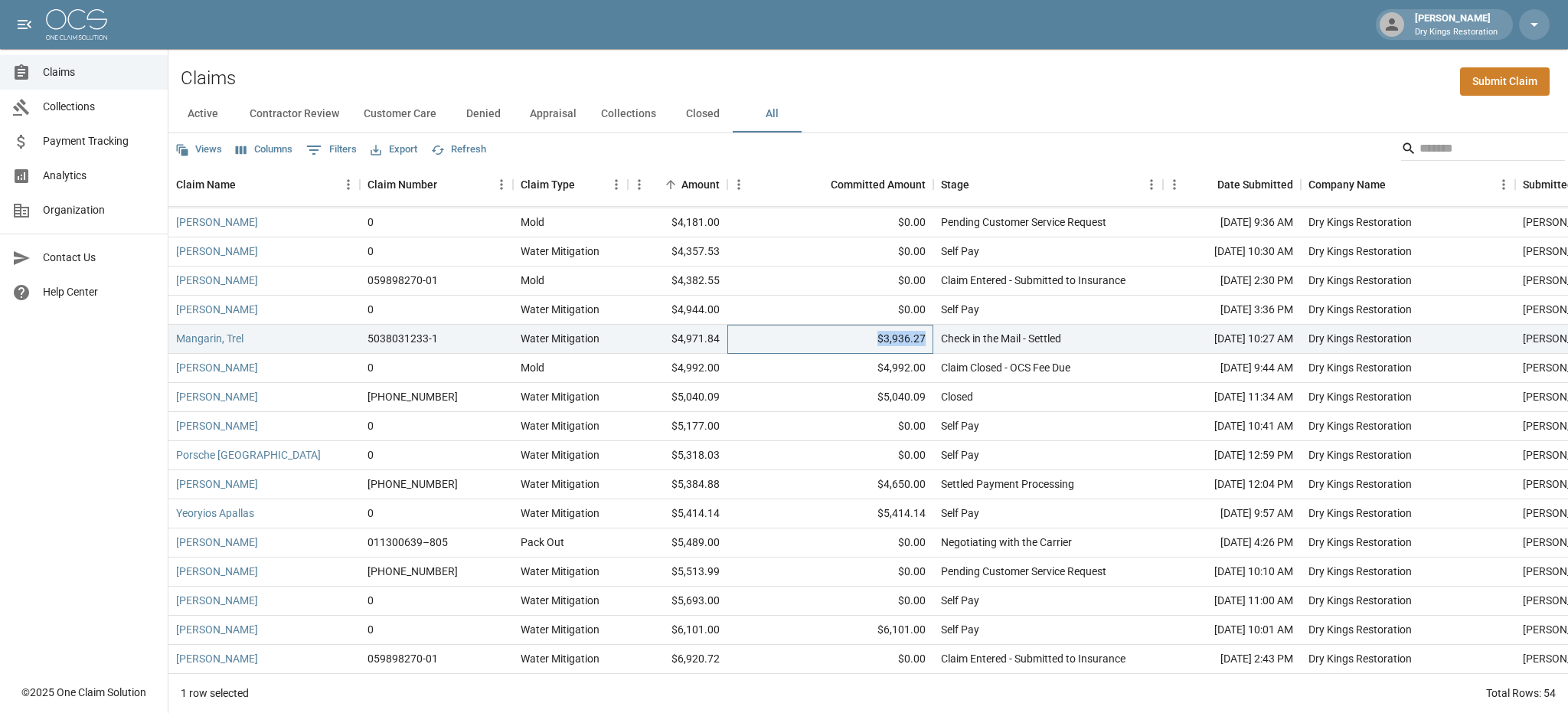
click at [855, 342] on div "$3,936.27" at bounding box center [830, 339] width 206 height 29
drag, startPoint x: 718, startPoint y: 339, endPoint x: 665, endPoint y: 339, distance: 53.0
click at [665, 339] on div "$4,971.84" at bounding box center [677, 339] width 100 height 29
drag, startPoint x: 665, startPoint y: 339, endPoint x: 674, endPoint y: 342, distance: 9.5
click at [668, 340] on div "$4,971.84" at bounding box center [677, 339] width 100 height 29
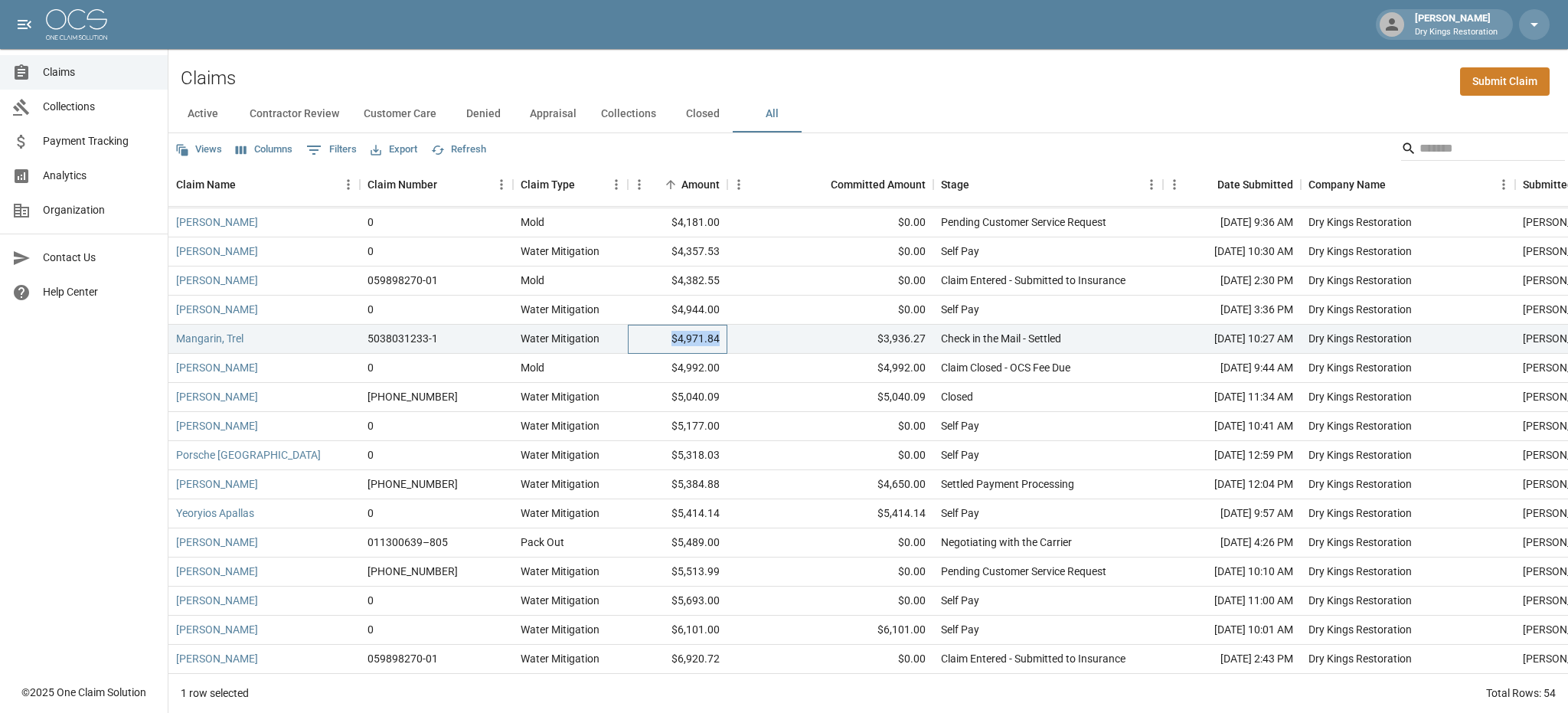
click at [686, 341] on div "$4,971.84" at bounding box center [677, 339] width 100 height 29
drag, startPoint x: 927, startPoint y: 338, endPoint x: 884, endPoint y: 338, distance: 43.0
click at [884, 338] on div "$3,936.27" at bounding box center [830, 339] width 206 height 29
click at [901, 342] on div "$3,936.27" at bounding box center [830, 339] width 206 height 29
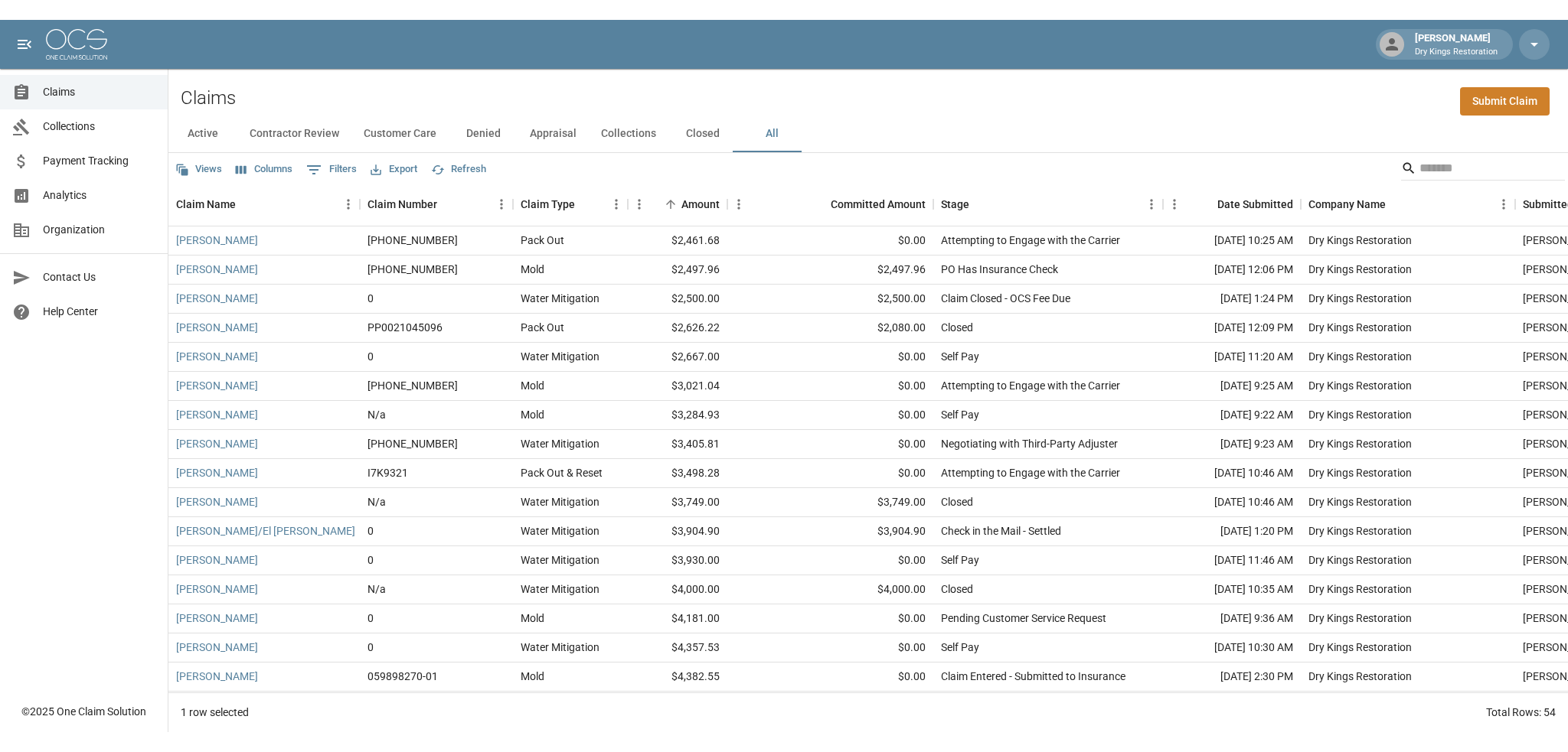
scroll to position [121, 0]
